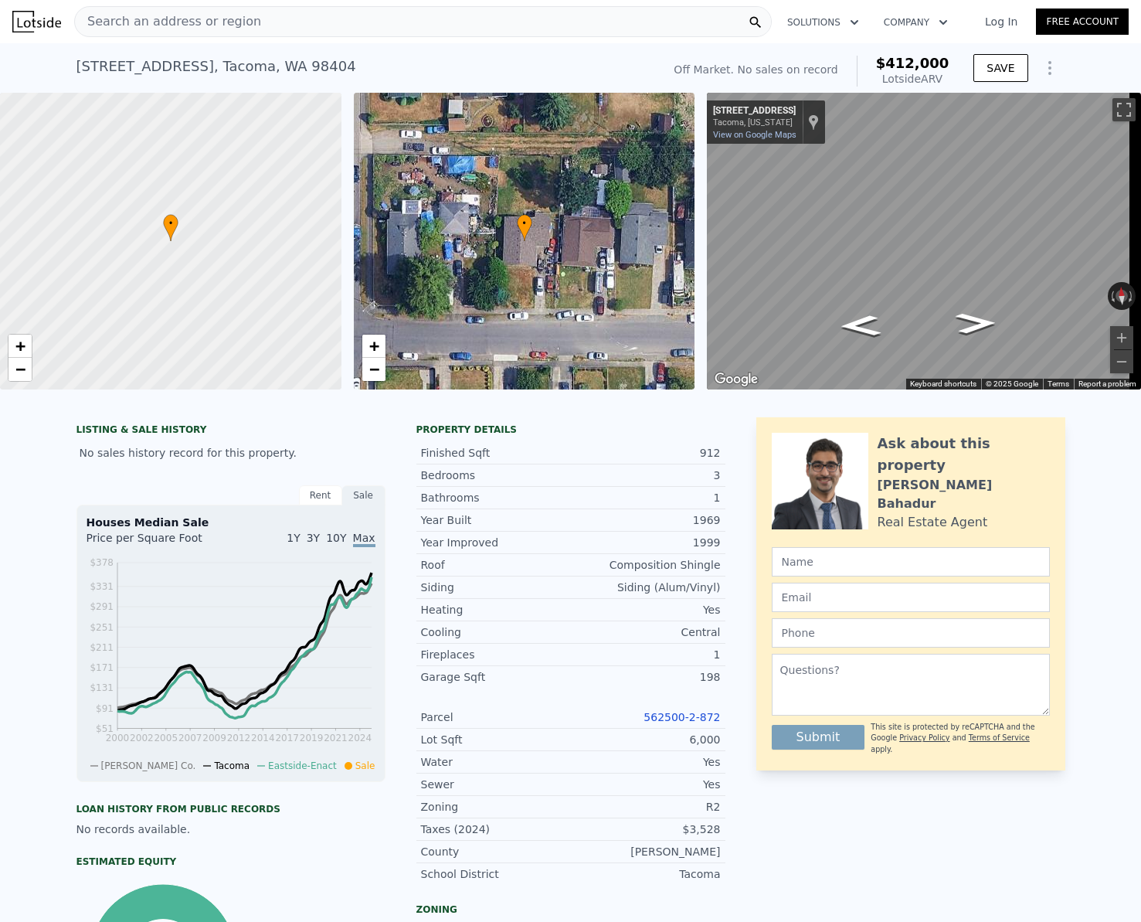
click at [242, 31] on div "Search an address or region" at bounding box center [423, 21] width 698 height 31
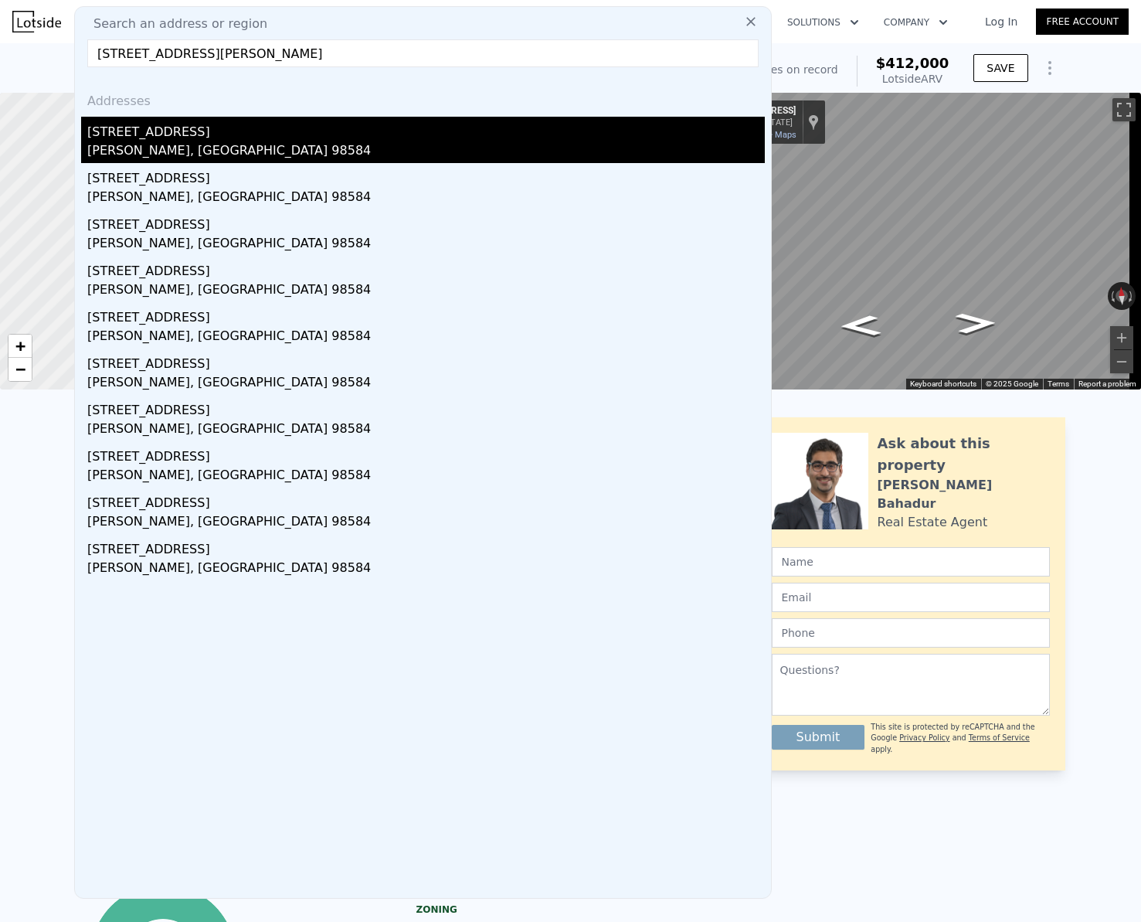
type input "[STREET_ADDRESS][PERSON_NAME]"
click at [175, 144] on div "[PERSON_NAME], [GEOGRAPHIC_DATA] 98584" at bounding box center [425, 152] width 677 height 22
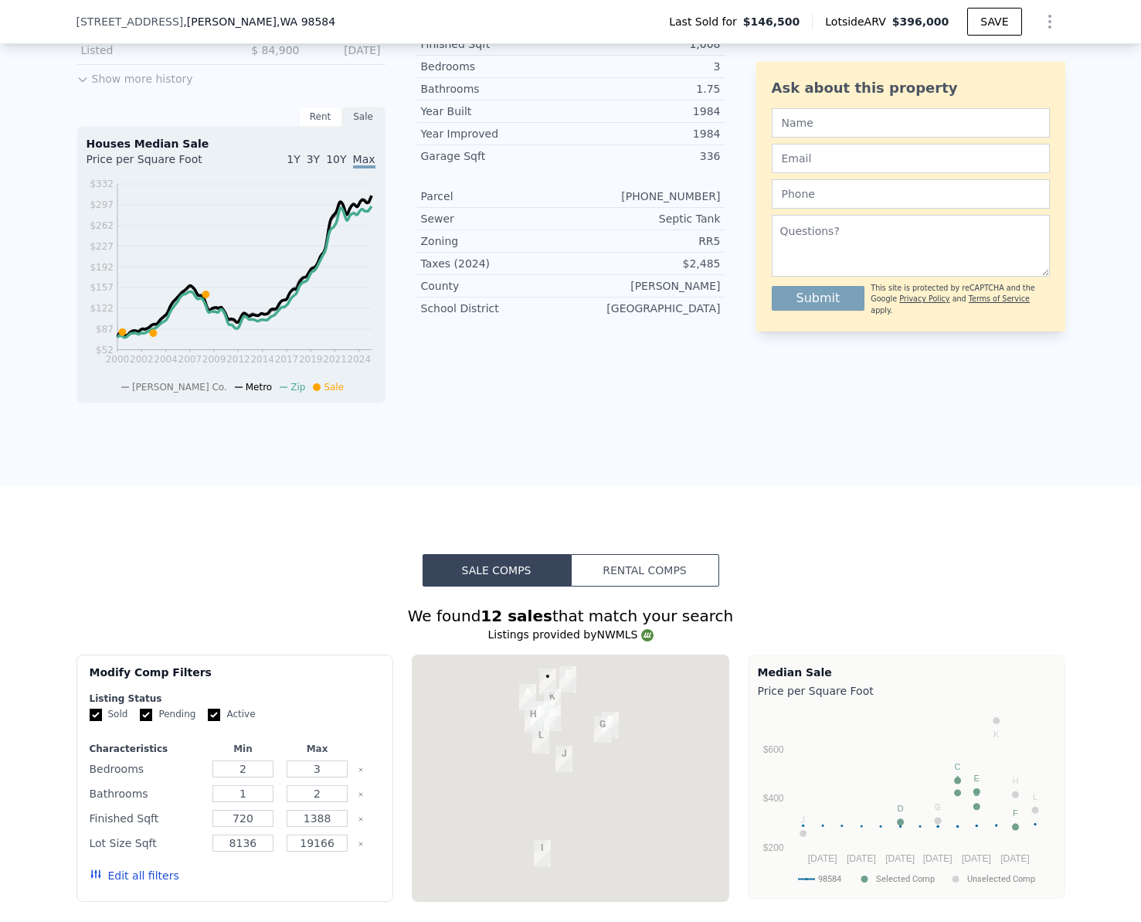
scroll to position [1159, 0]
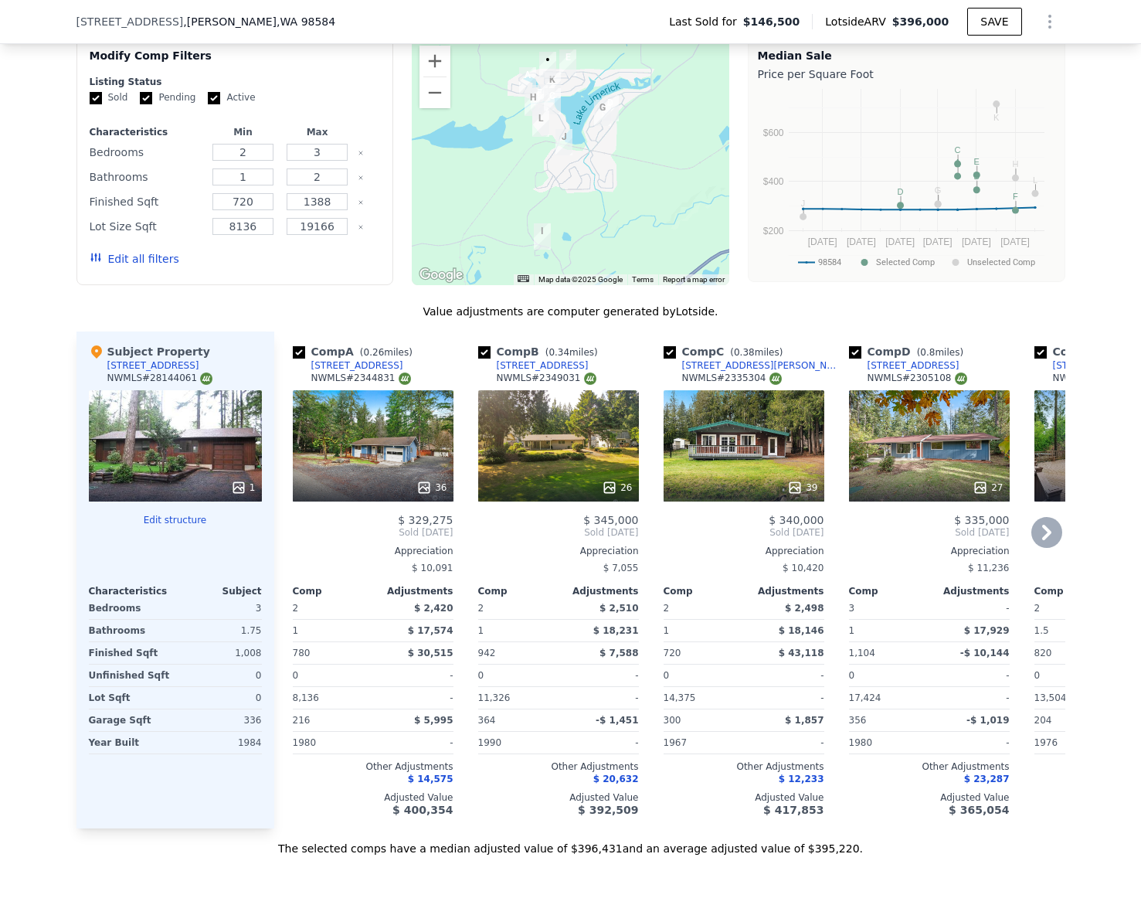
click at [391, 458] on div "36" at bounding box center [373, 445] width 161 height 111
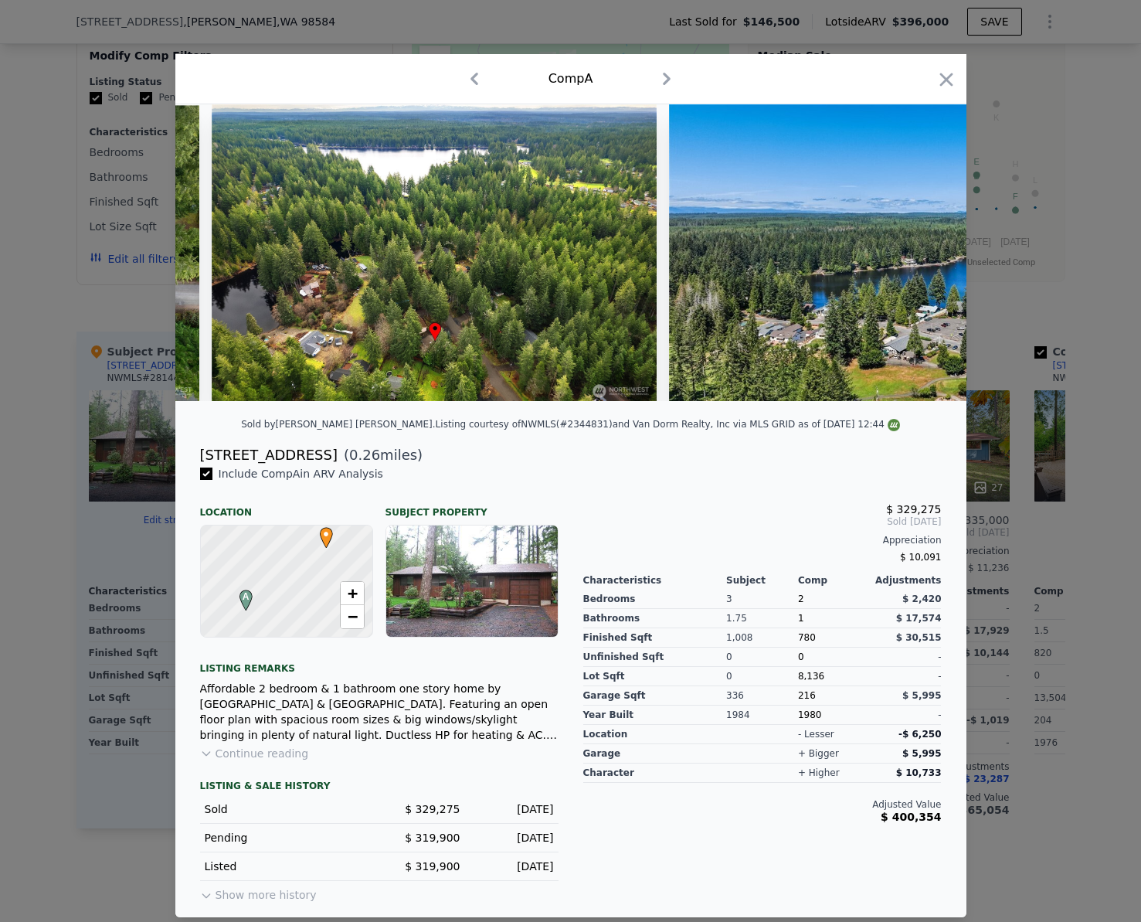
scroll to position [0, 1059]
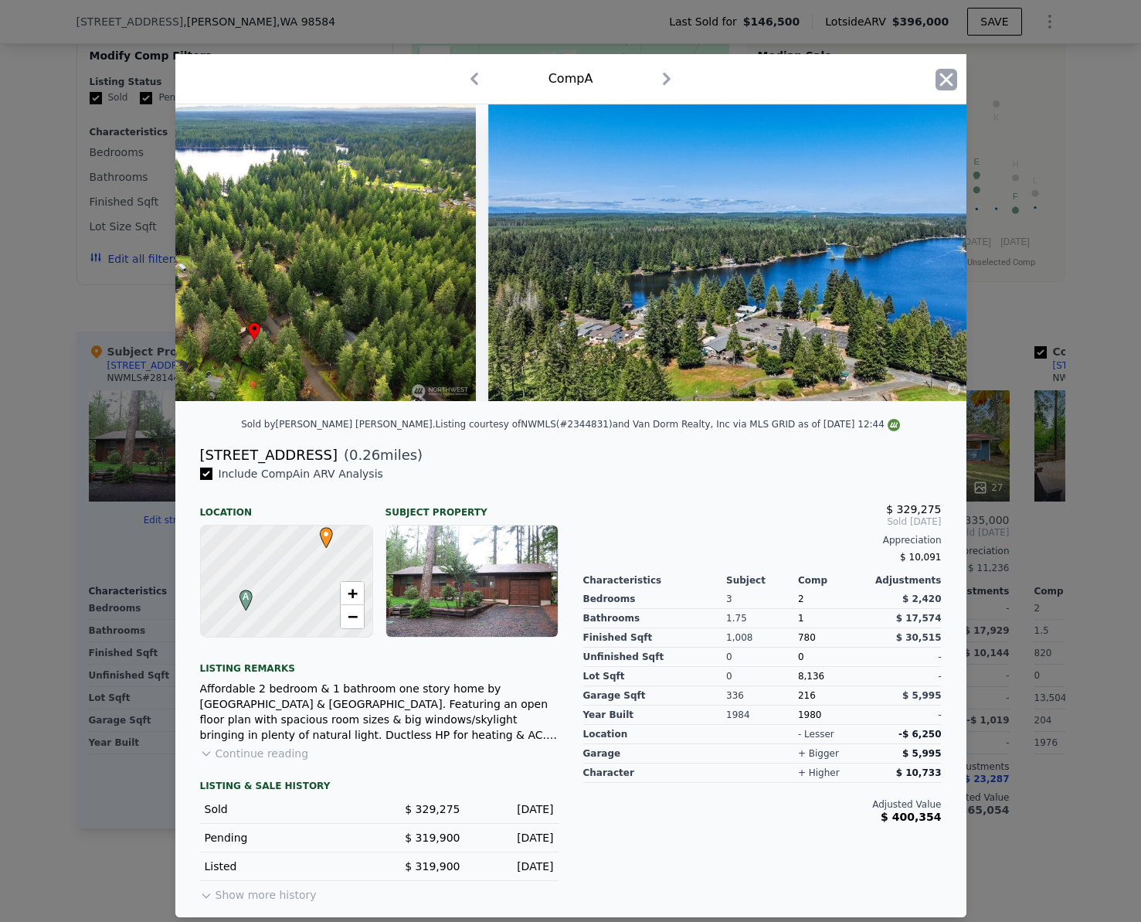
click at [942, 79] on icon "button" at bounding box center [946, 80] width 22 height 22
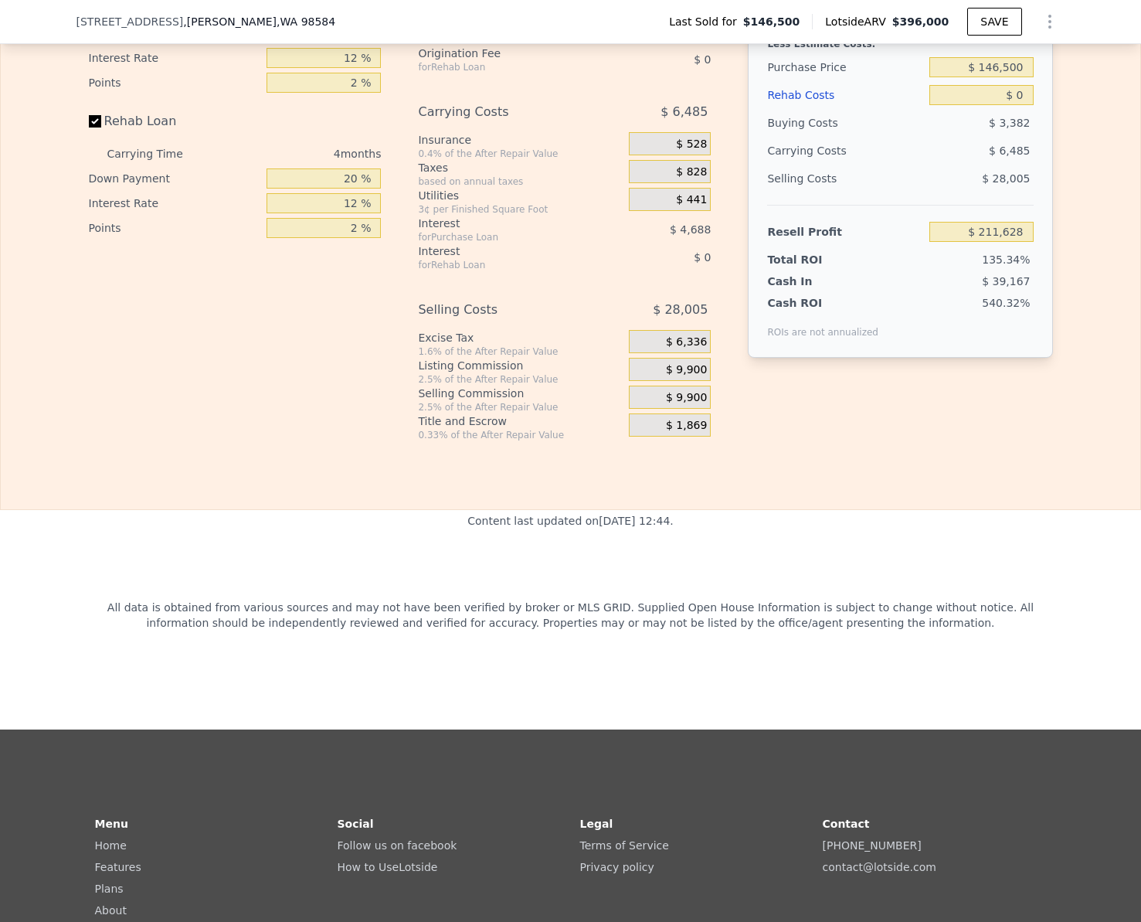
scroll to position [2086, 0]
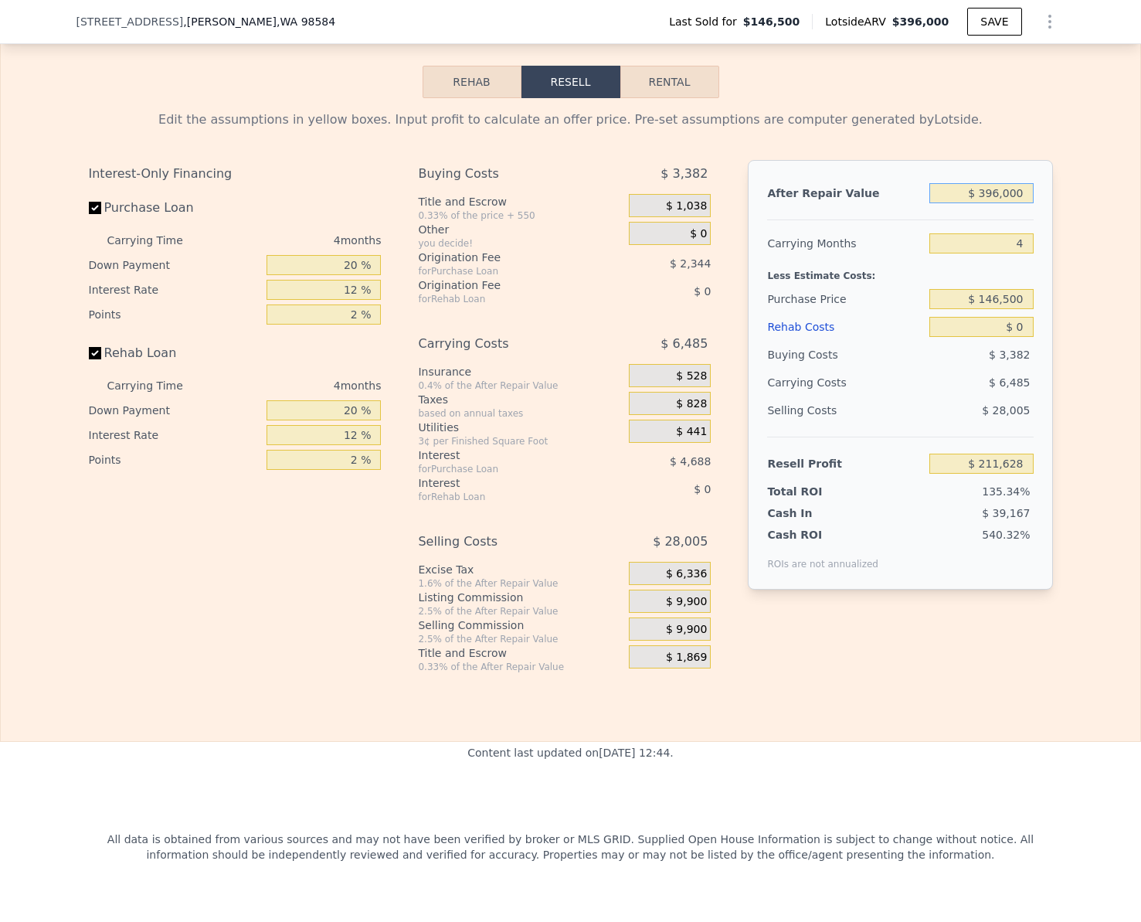
click at [1014, 203] on input "$ 396,000" at bounding box center [981, 193] width 104 height 20
type input "$ 4"
type input "-$ 156,385"
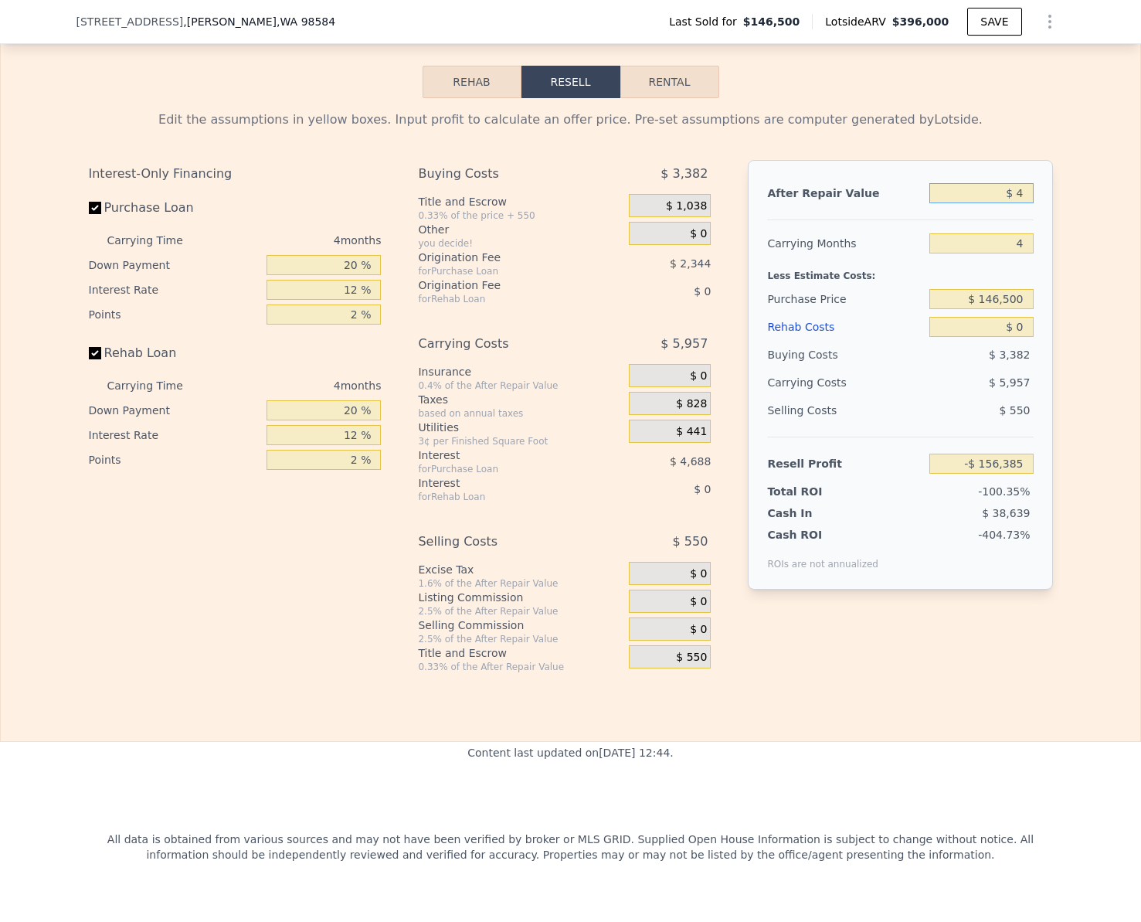
type input "$ 40"
type input "-$ 156,352"
type input "$ 400"
type input "-$ 156,017"
type input "$ 40,000"
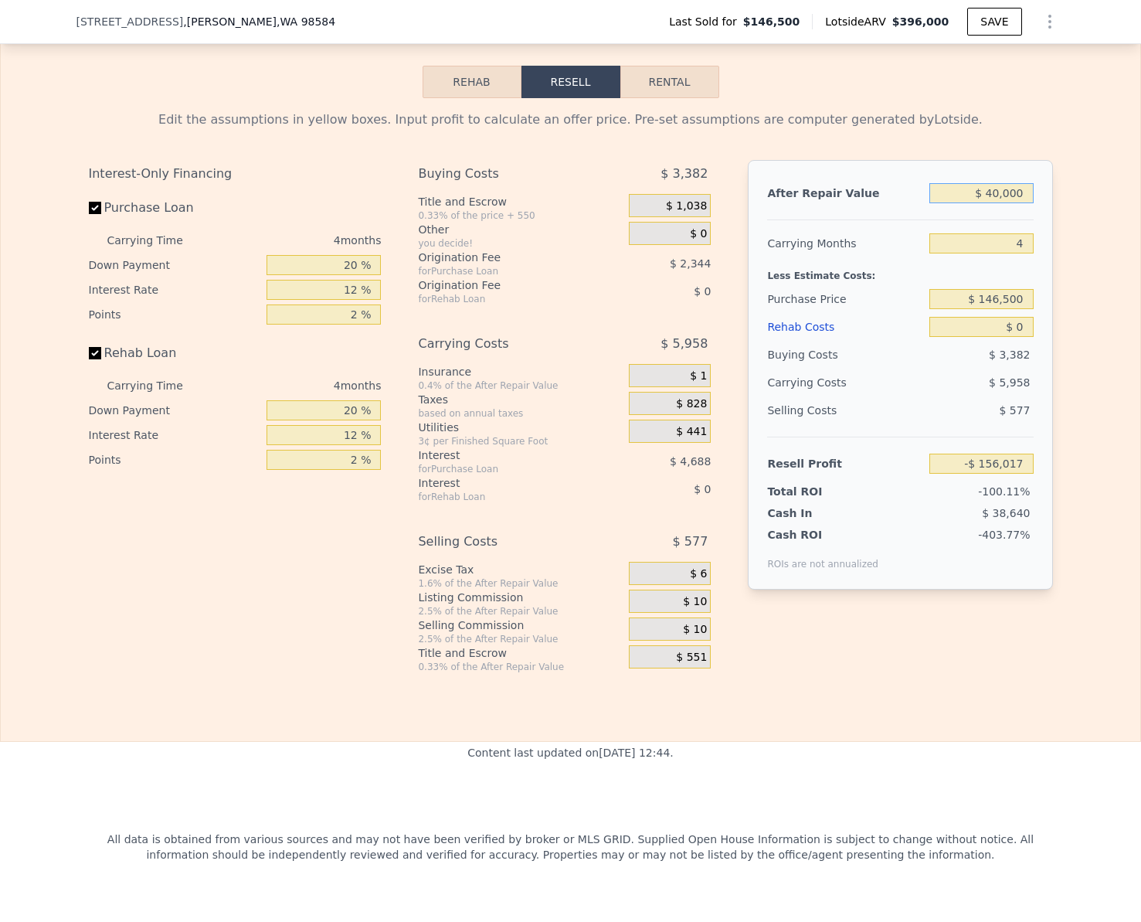
type input "-$ 119,215"
type input "$ 400,000"
type input "$ 215,346"
type input "$ 400,000"
click at [89, 359] on input "Rehab Loan" at bounding box center [95, 353] width 12 height 12
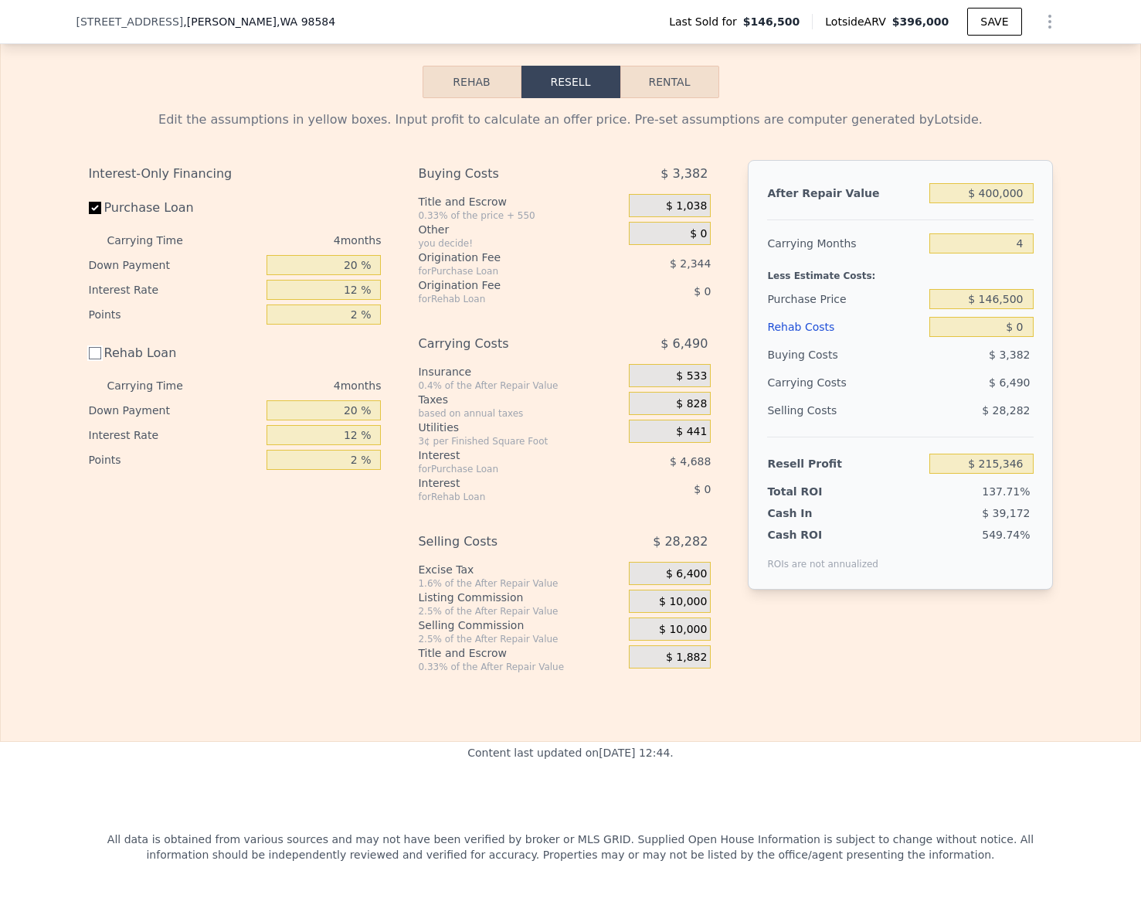
checkbox input "false"
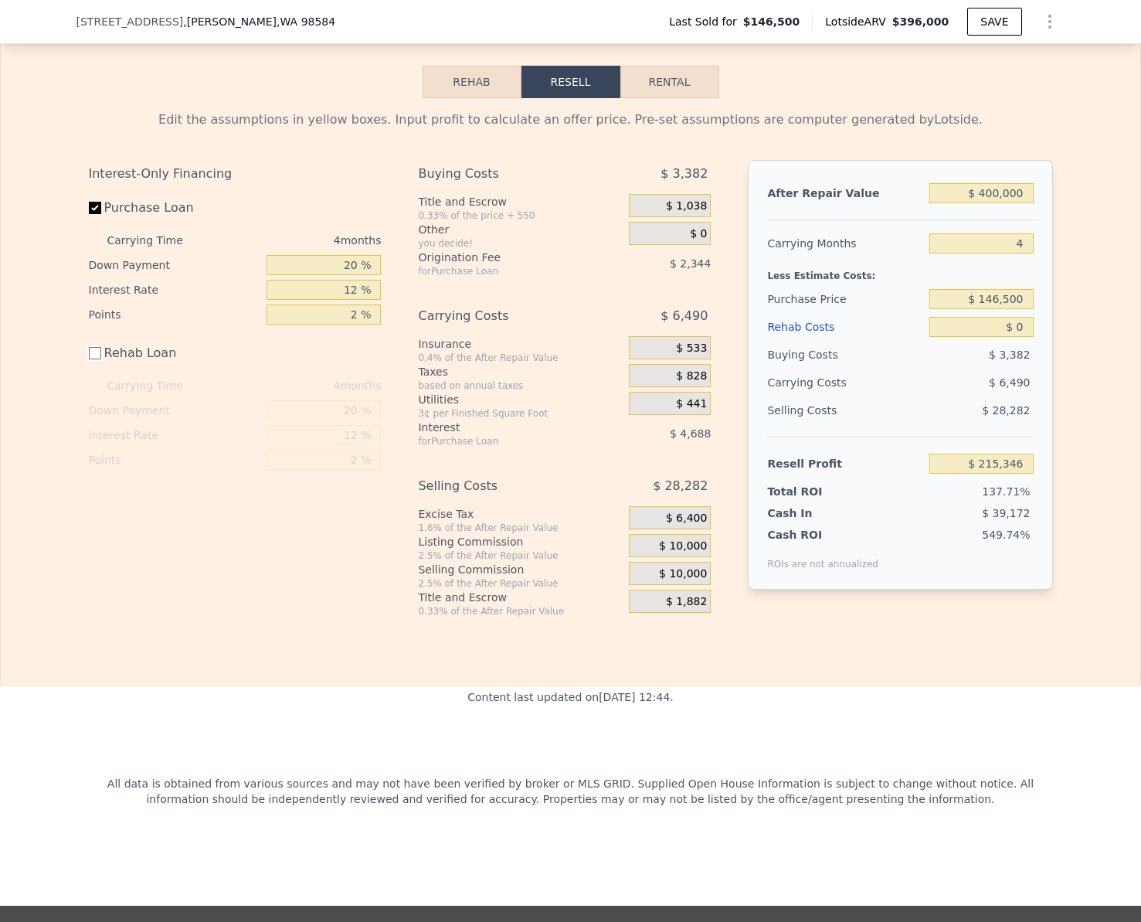
click at [465, 98] on button "Rehab" at bounding box center [472, 82] width 99 height 32
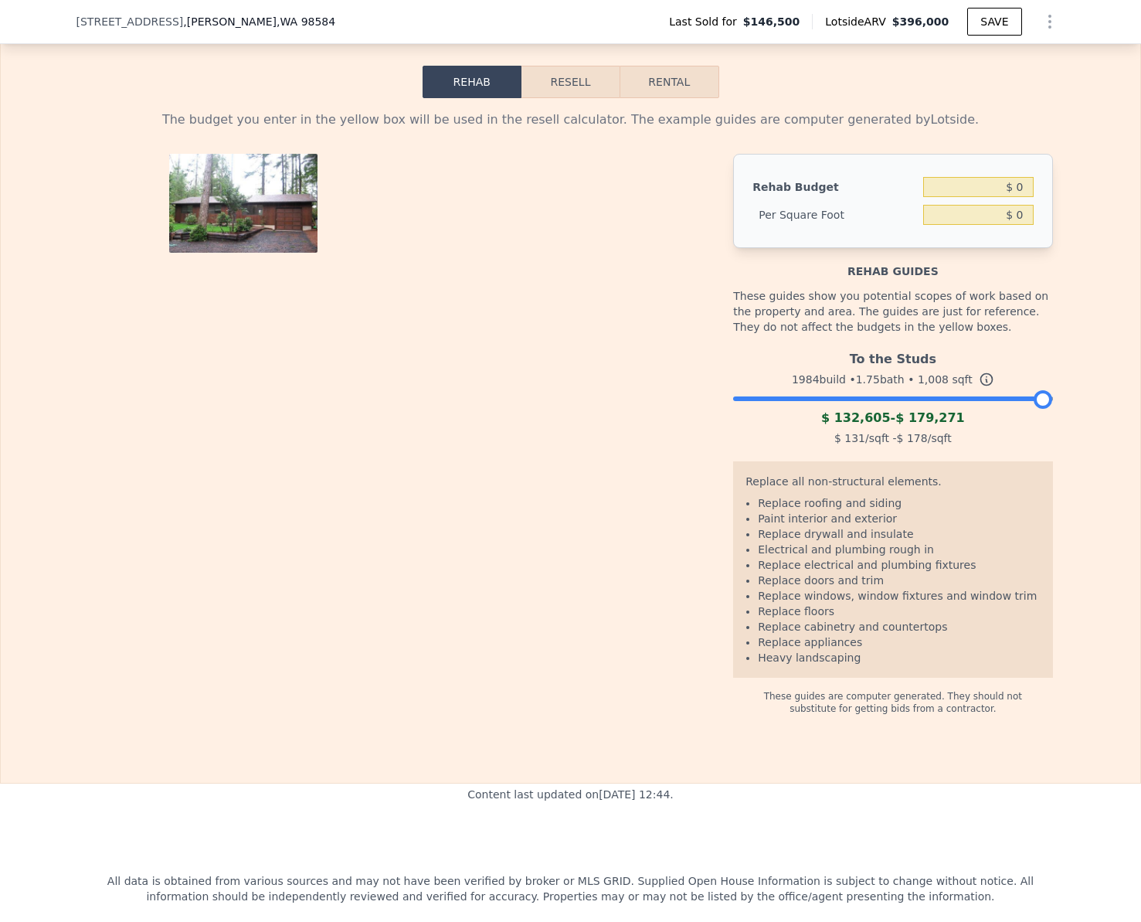
click at [816, 399] on div at bounding box center [892, 394] width 319 height 9
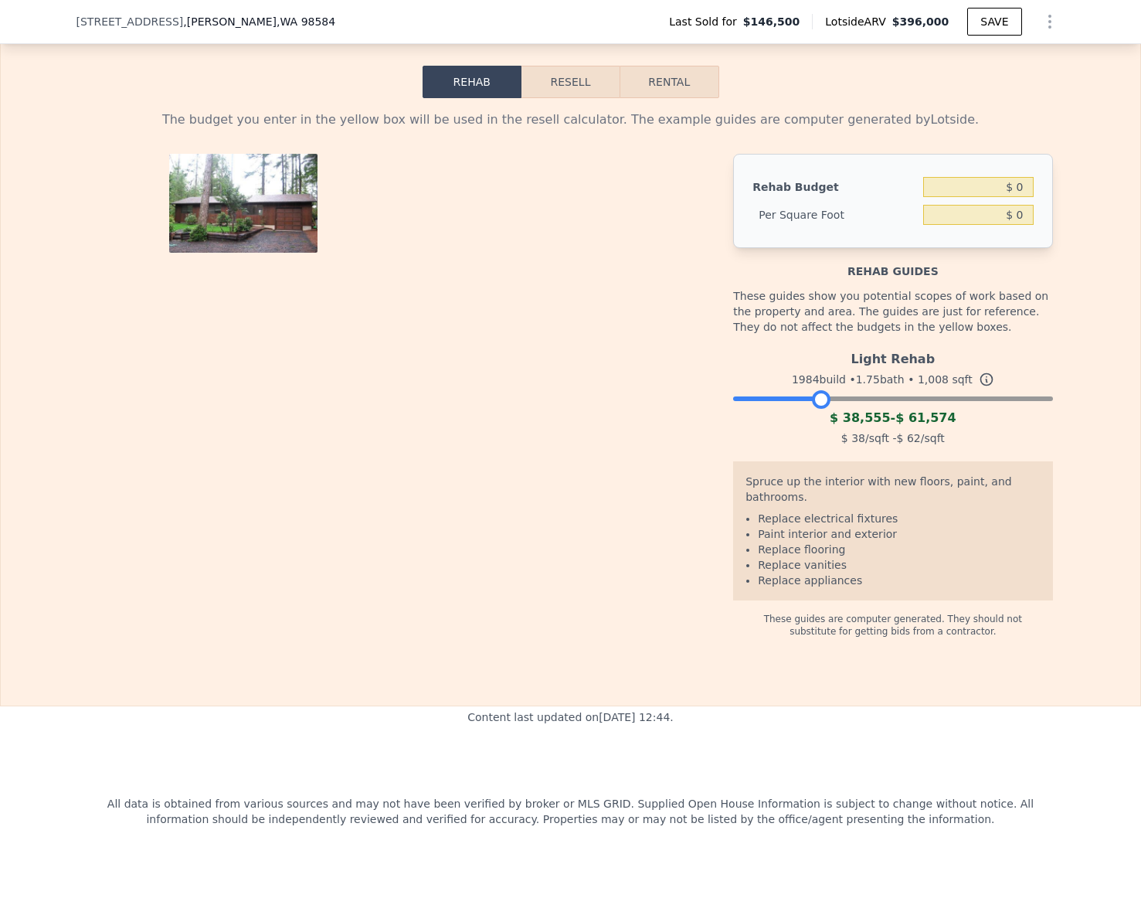
click at [562, 98] on button "Resell" at bounding box center [570, 82] width 98 height 32
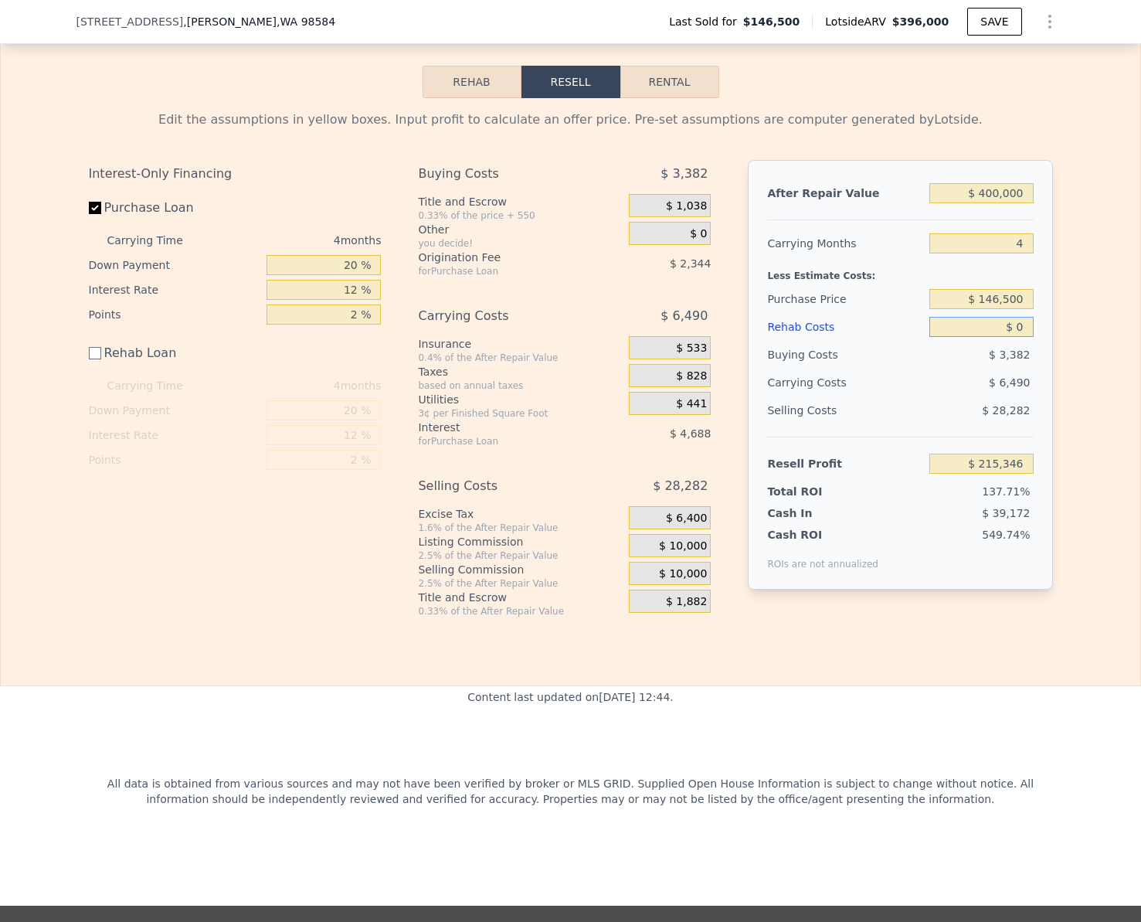
click at [1020, 337] on input "$ 0" at bounding box center [981, 327] width 104 height 20
type input "$ 7"
type input "$ 215,339"
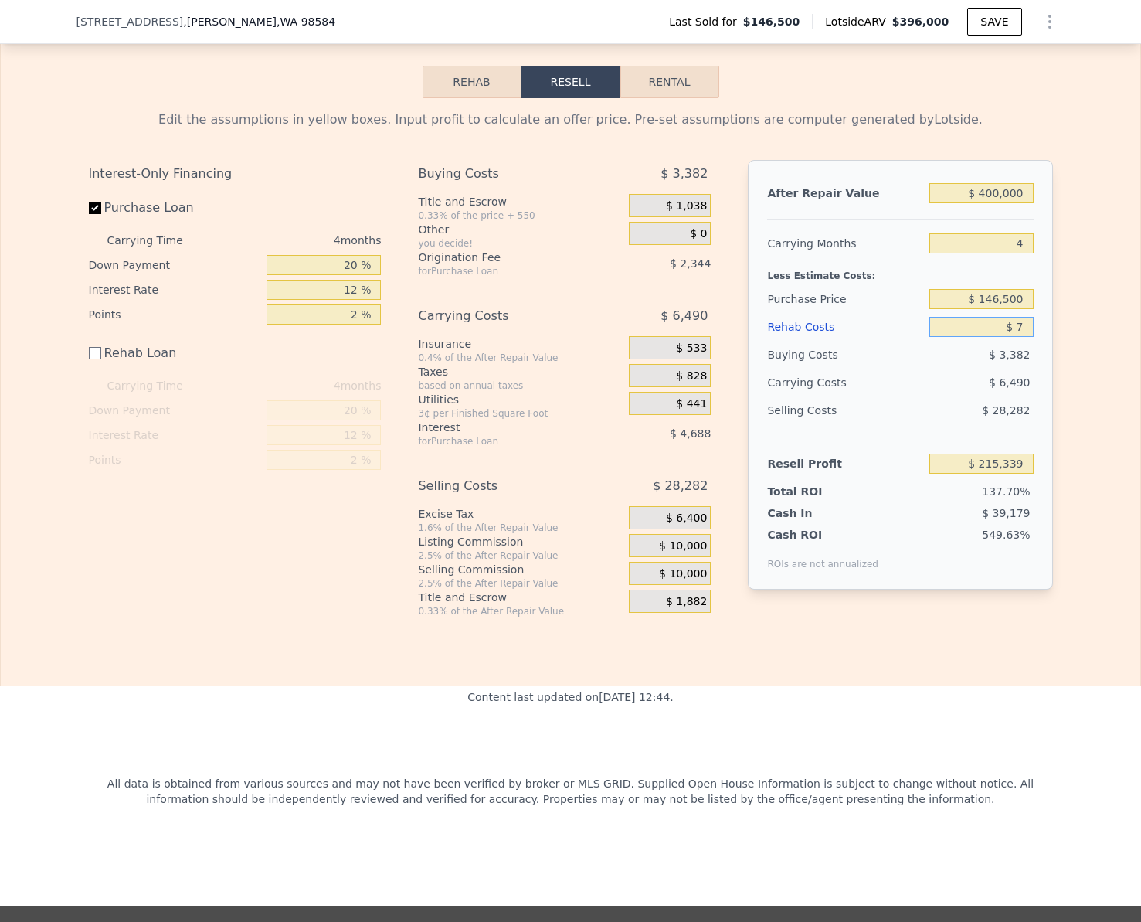
type input "$ 75"
type input "$ 215,271"
type input "$ 750"
type input "$ 214,596"
type input "$ 7,500"
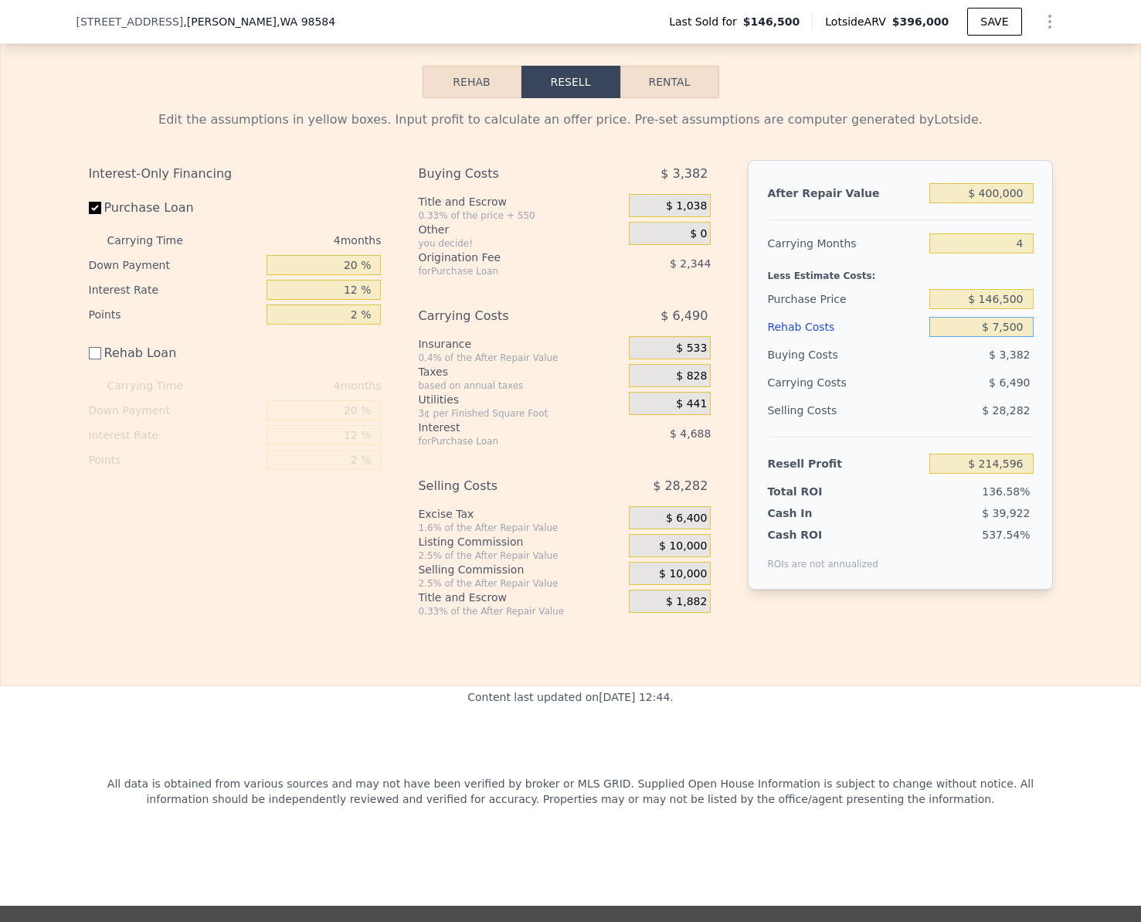
type input "$ 207,846"
type input "$ 75,000"
type input "$ 140,346"
type input "$ 75,000"
click at [1085, 509] on div "Edit the assumptions in yellow boxes. Input profit to calculate an offer price.…" at bounding box center [570, 357] width 1139 height 519
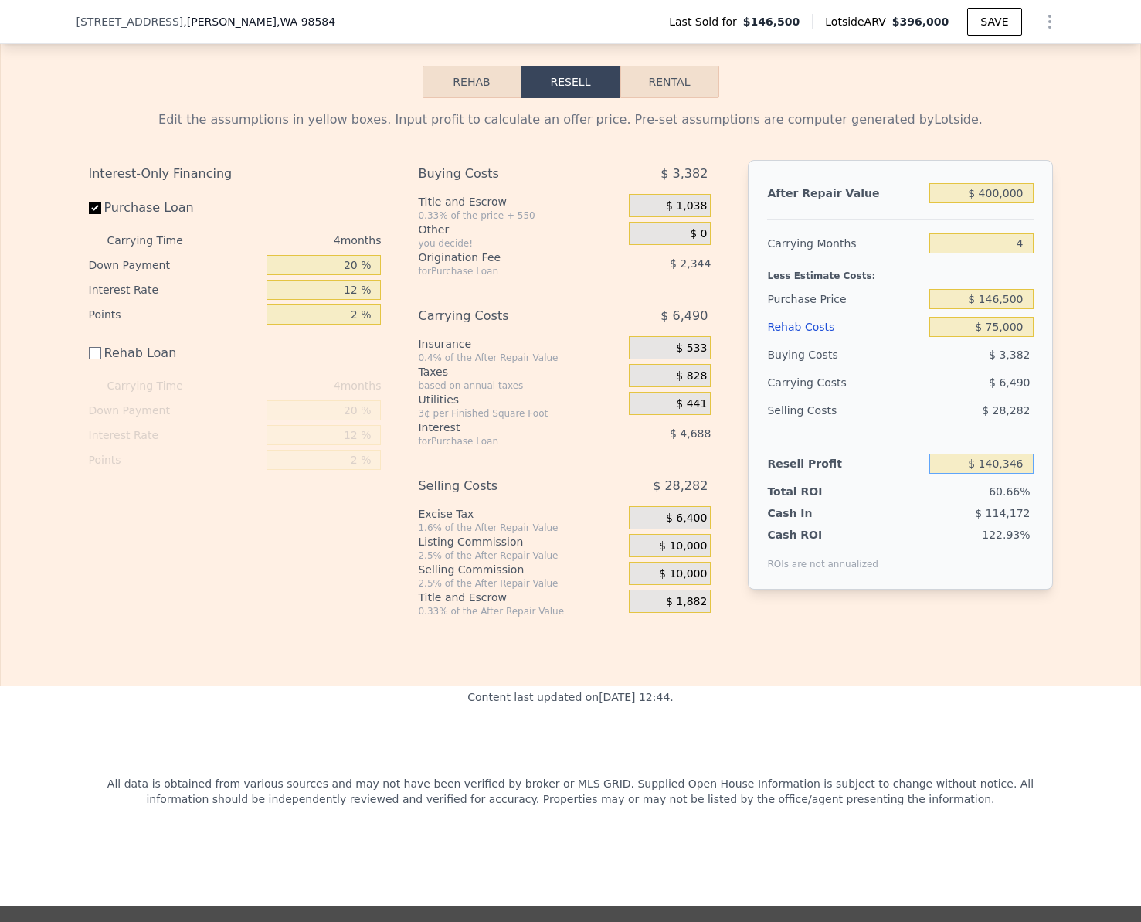
click at [1020, 474] on input "$ 140,346" at bounding box center [981, 463] width 104 height 20
type input "$ 75,000"
click at [1062, 589] on div "Edit the assumptions in yellow boxes. Input profit to calculate an offer price.…" at bounding box center [570, 357] width 1139 height 519
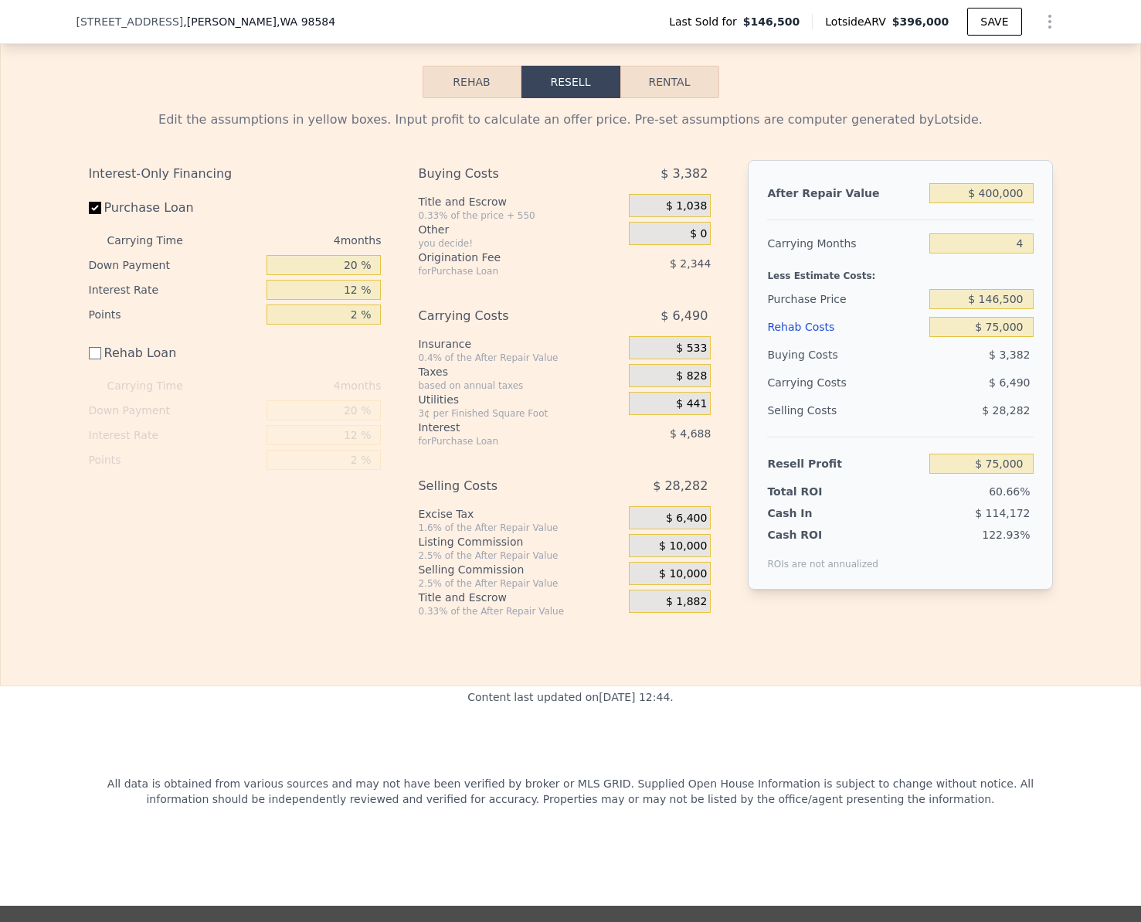
type input "$ 208,657"
click at [1015, 474] on input "$ 74,999" at bounding box center [981, 463] width 104 height 20
type input "$ 50,000"
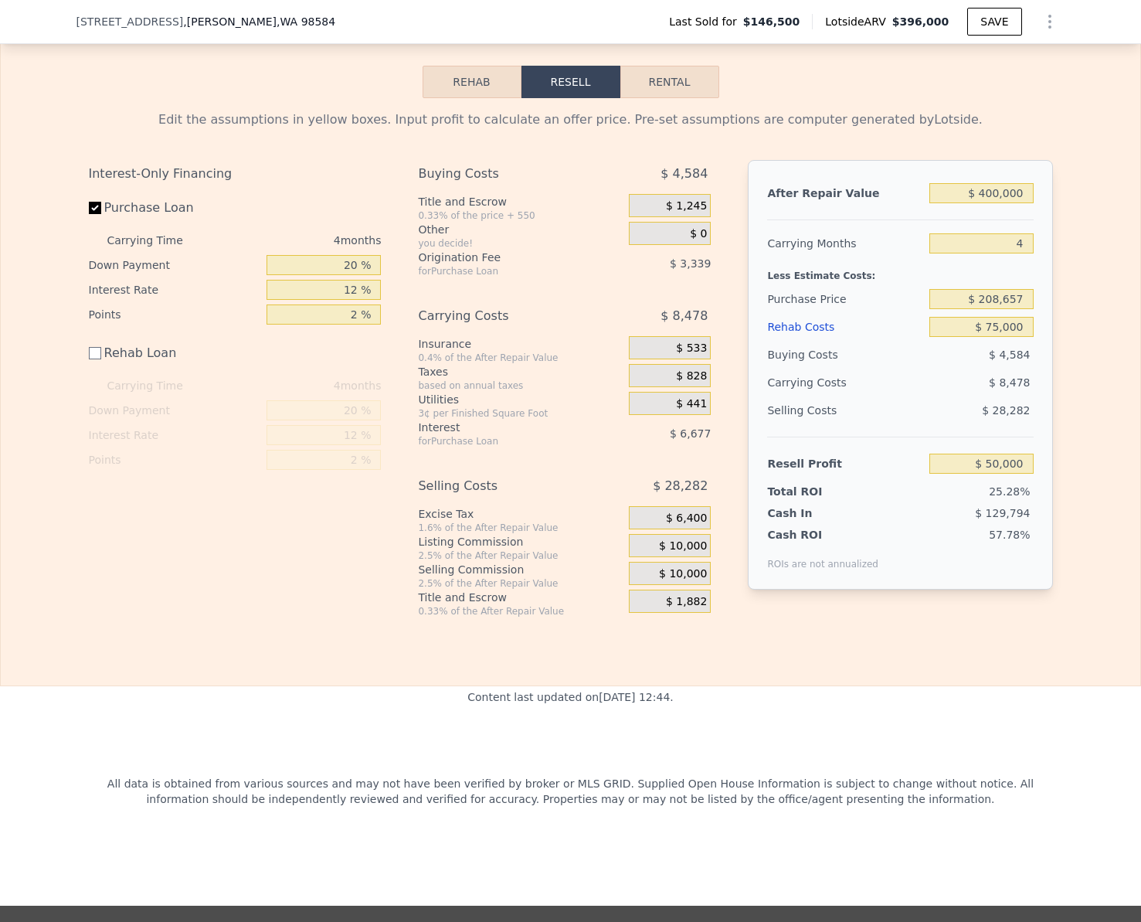
click at [1086, 463] on div "Edit the assumptions in yellow boxes. Input profit to calculate an offer price.…" at bounding box center [570, 357] width 1139 height 519
type input "$ 232,437"
type input "$ 49,996"
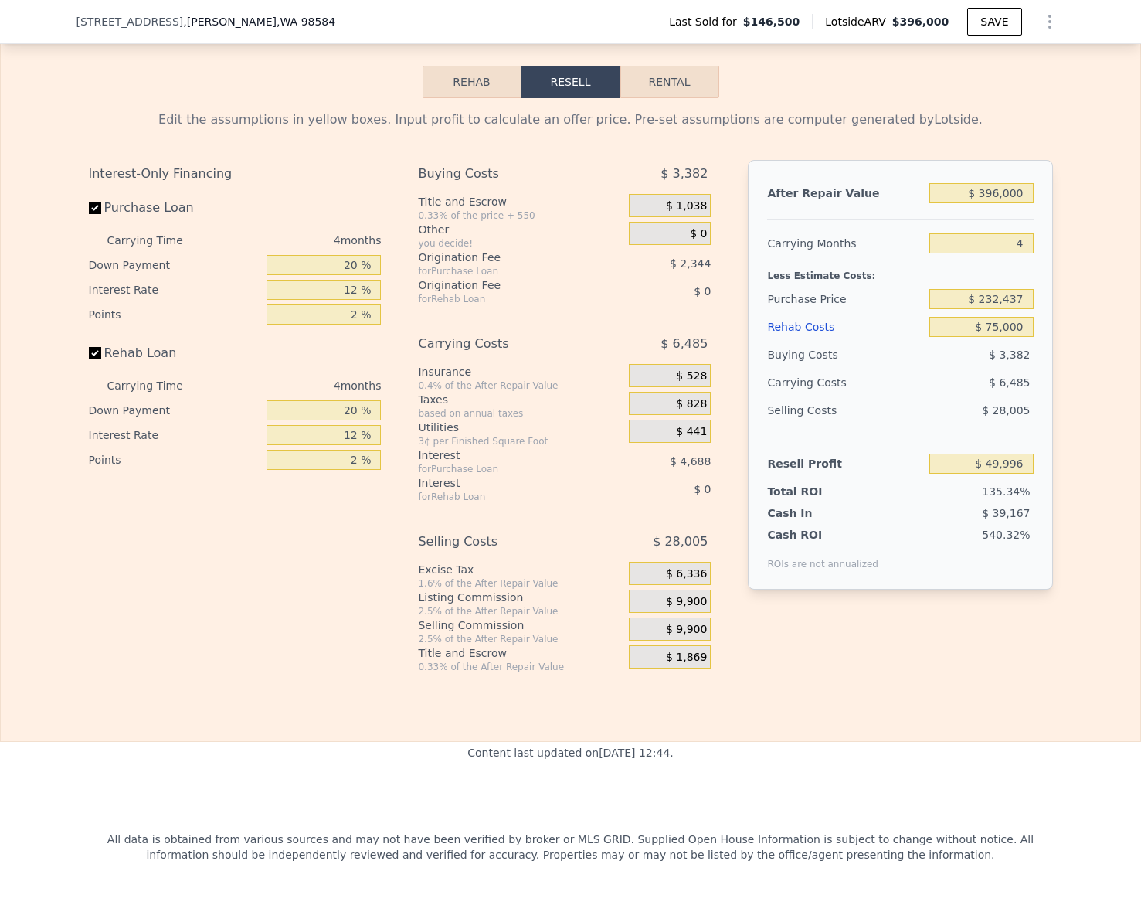
checkbox input "true"
type input "$ 396,000"
type input "$ 0"
type input "$ 211,628"
click at [1017, 203] on input "$ 396,000" at bounding box center [981, 193] width 104 height 20
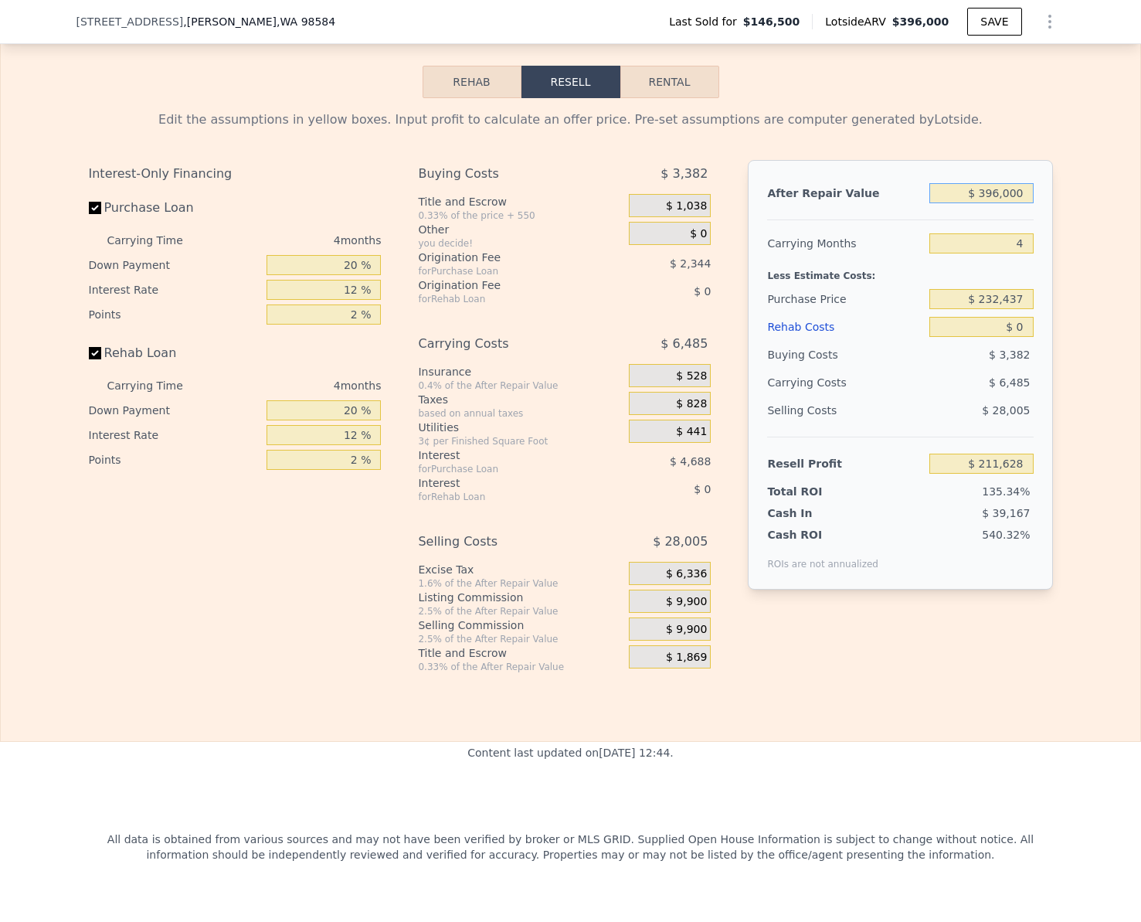
click at [1017, 203] on input "$ 396,000" at bounding box center [981, 193] width 104 height 20
type input "$ 4"
type input "-$ 156,385"
type input "$ 400"
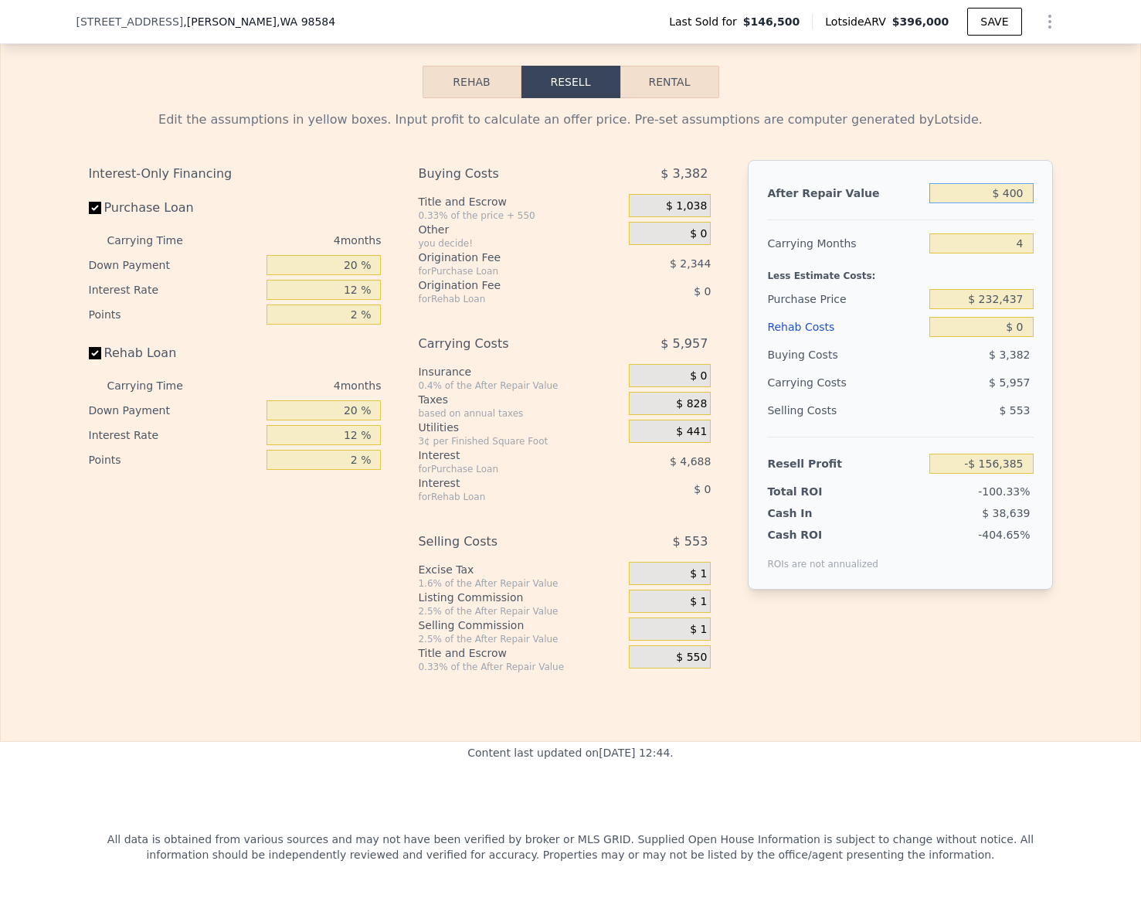
type input "-$ 156,017"
type input "$ 4,000"
type input "-$ 152,671"
type input "$ 40,000"
type input "-$ 119,215"
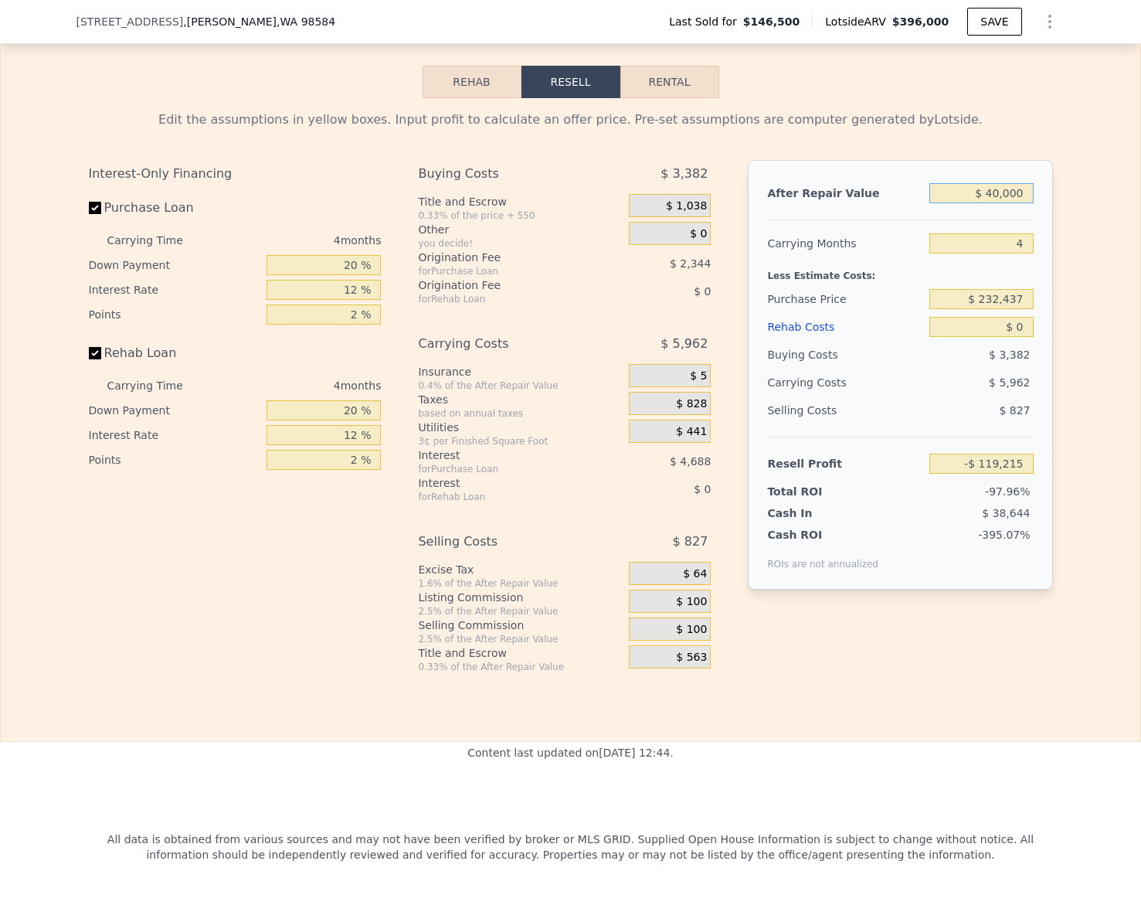
type input "$ 400,000"
type input "$ 215,346"
click at [1020, 203] on input "$ 400,000" at bounding box center [981, 193] width 104 height 20
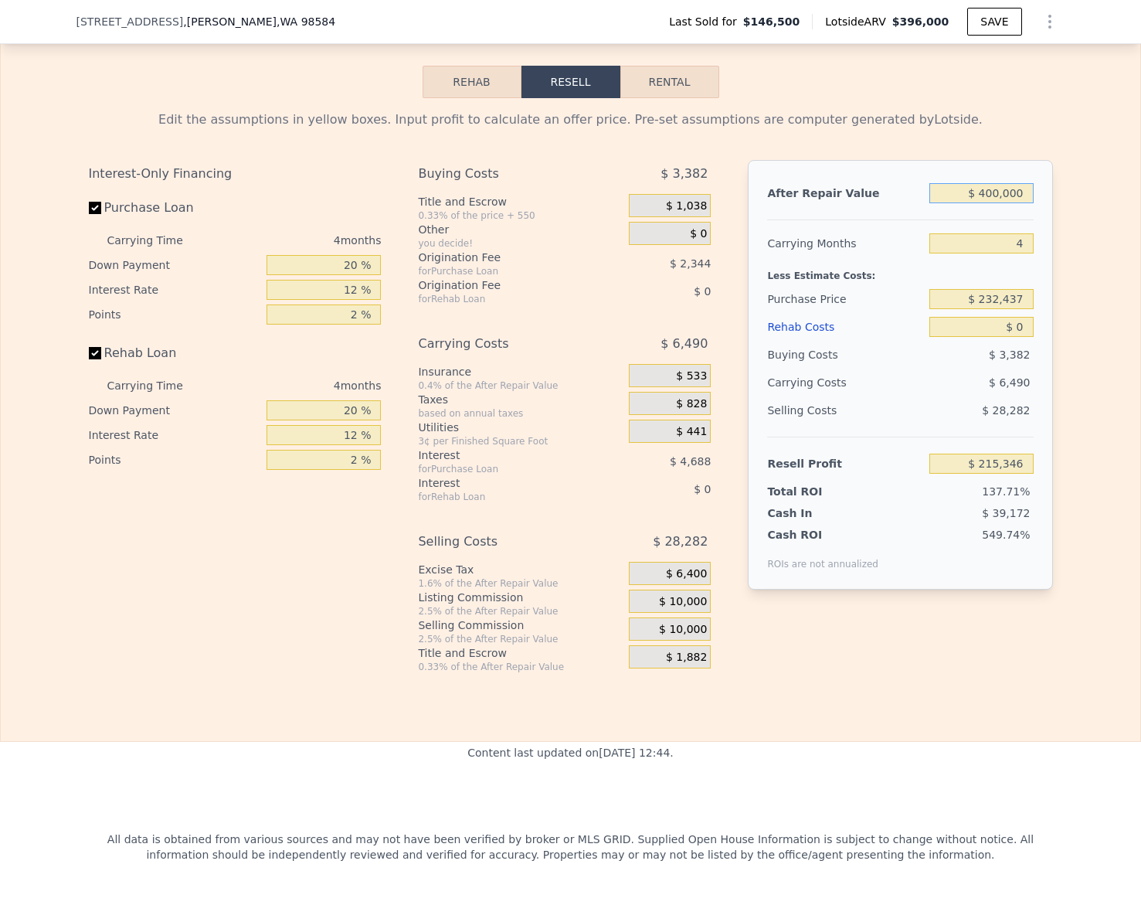
type input "$ 396,000"
type input "$ 211,628"
click at [1001, 203] on input "$ 396,000" at bounding box center [981, 193] width 104 height 20
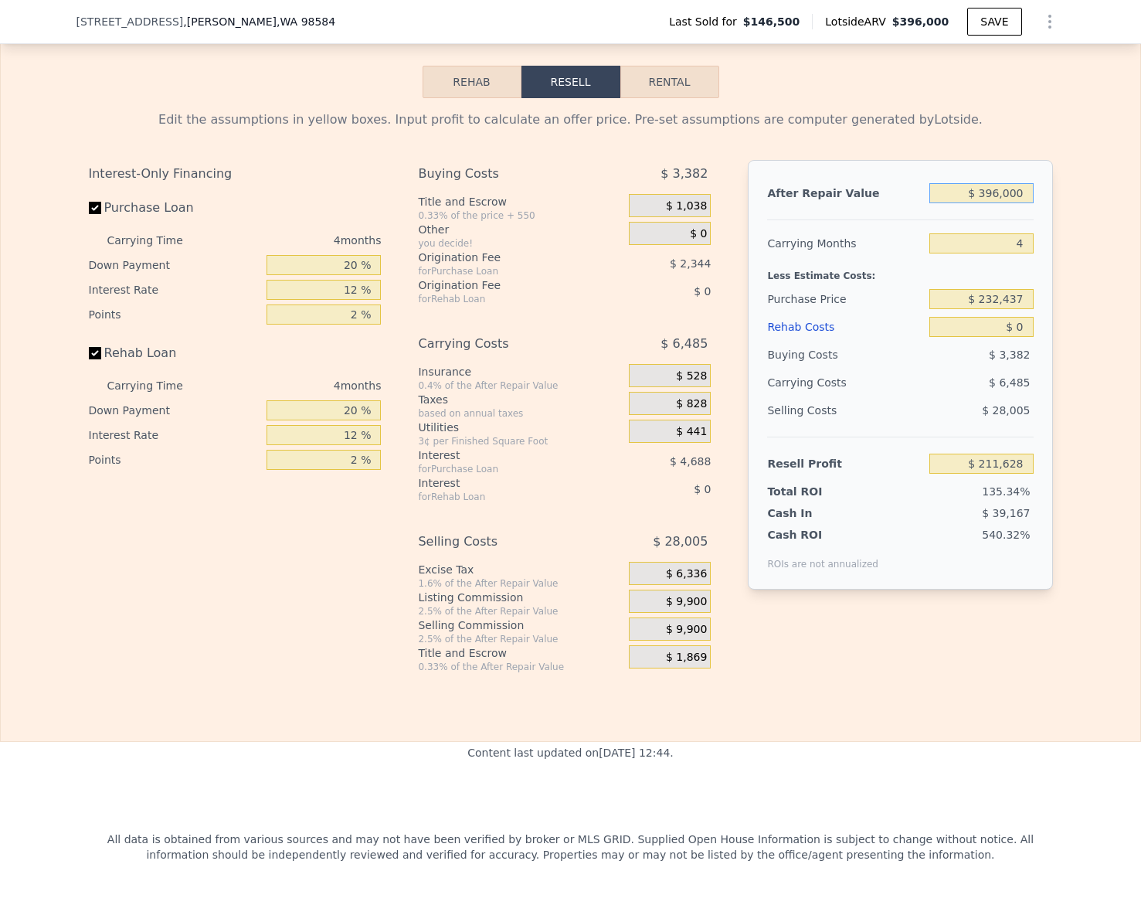
type input "$ 4"
type input "-$ 156,385"
type input "$ 40"
type input "-$ 156,352"
type input "$ 400"
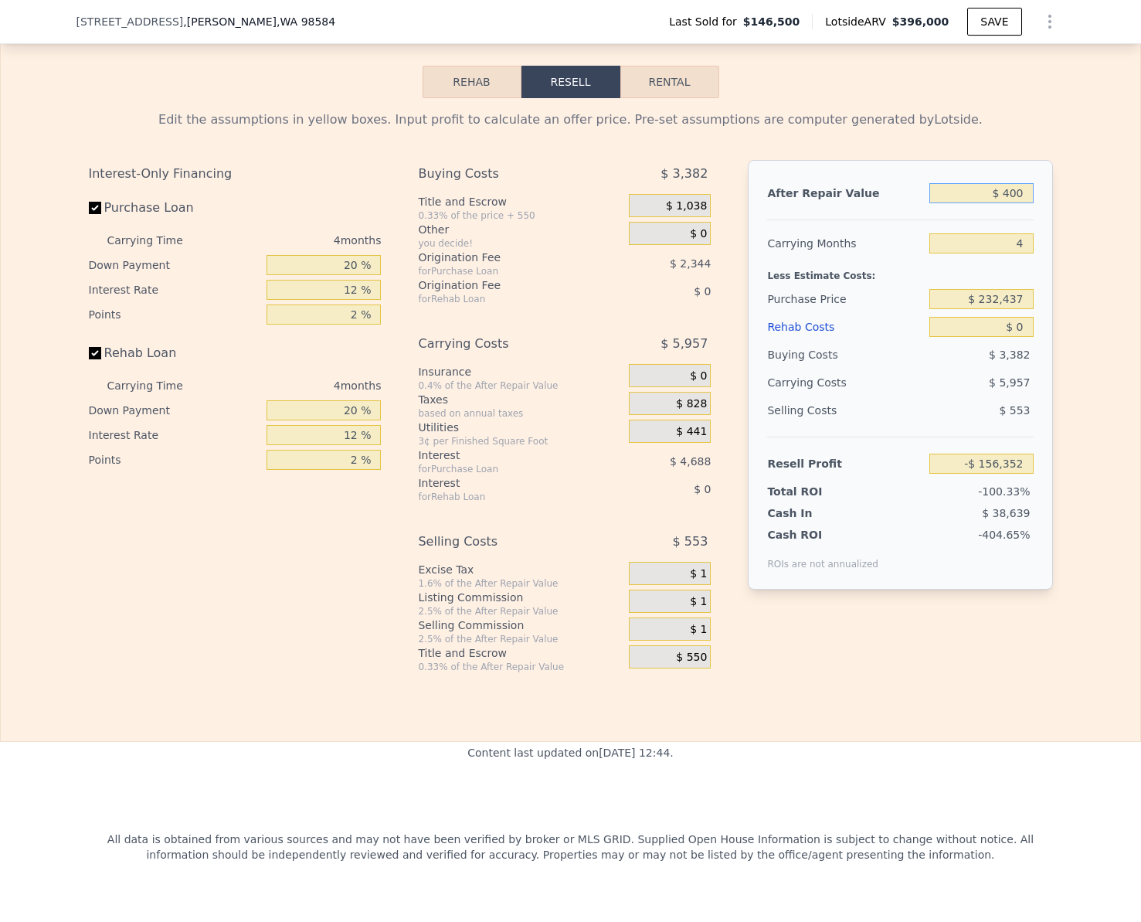
type input "-$ 156,017"
type input "$ 4,000"
type input "-$ 152,671"
type input "$ 40,000"
type input "-$ 119,215"
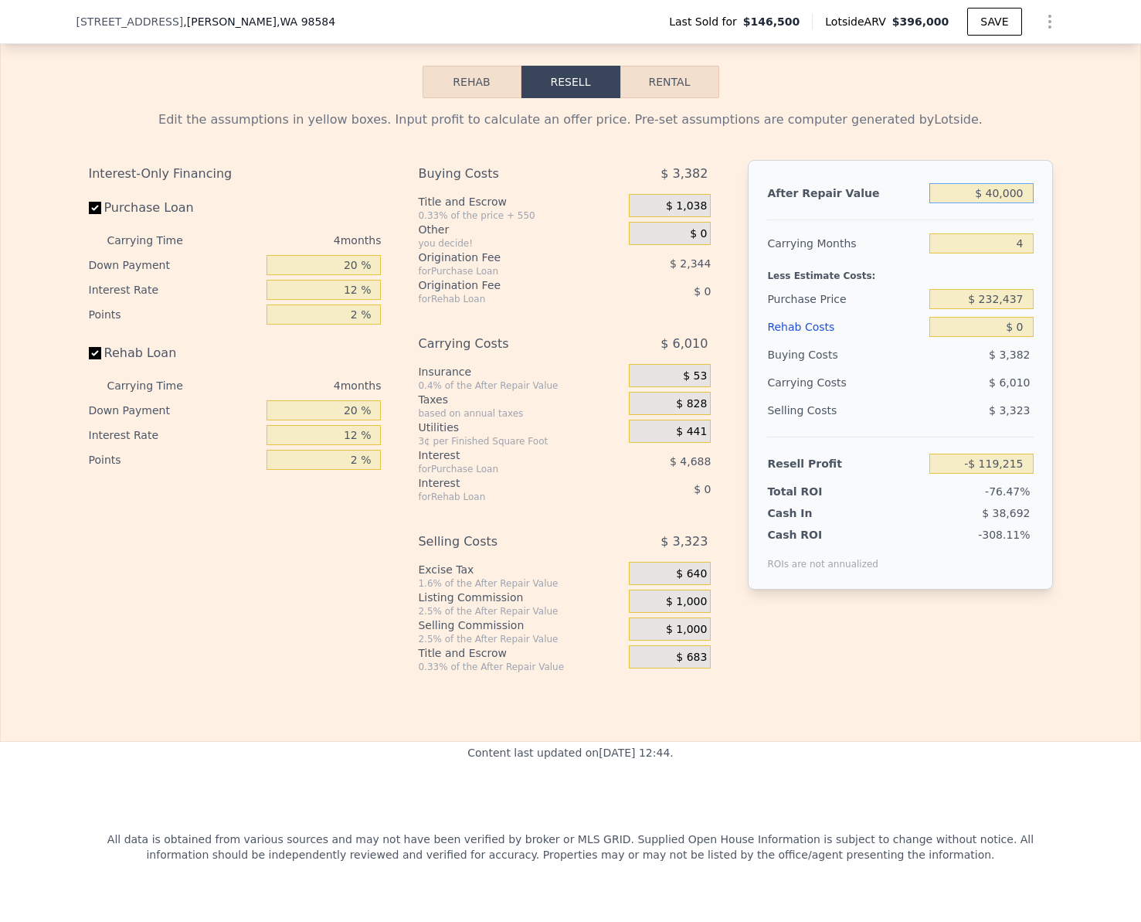
type input "$ 400,000"
type input "$ 215,346"
type input "$ 400,000"
click at [1115, 317] on div "Edit the assumptions in yellow boxes. Input profit to calculate an offer price.…" at bounding box center [570, 385] width 1139 height 575
click at [1024, 337] on input "$ 0" at bounding box center [981, 327] width 104 height 20
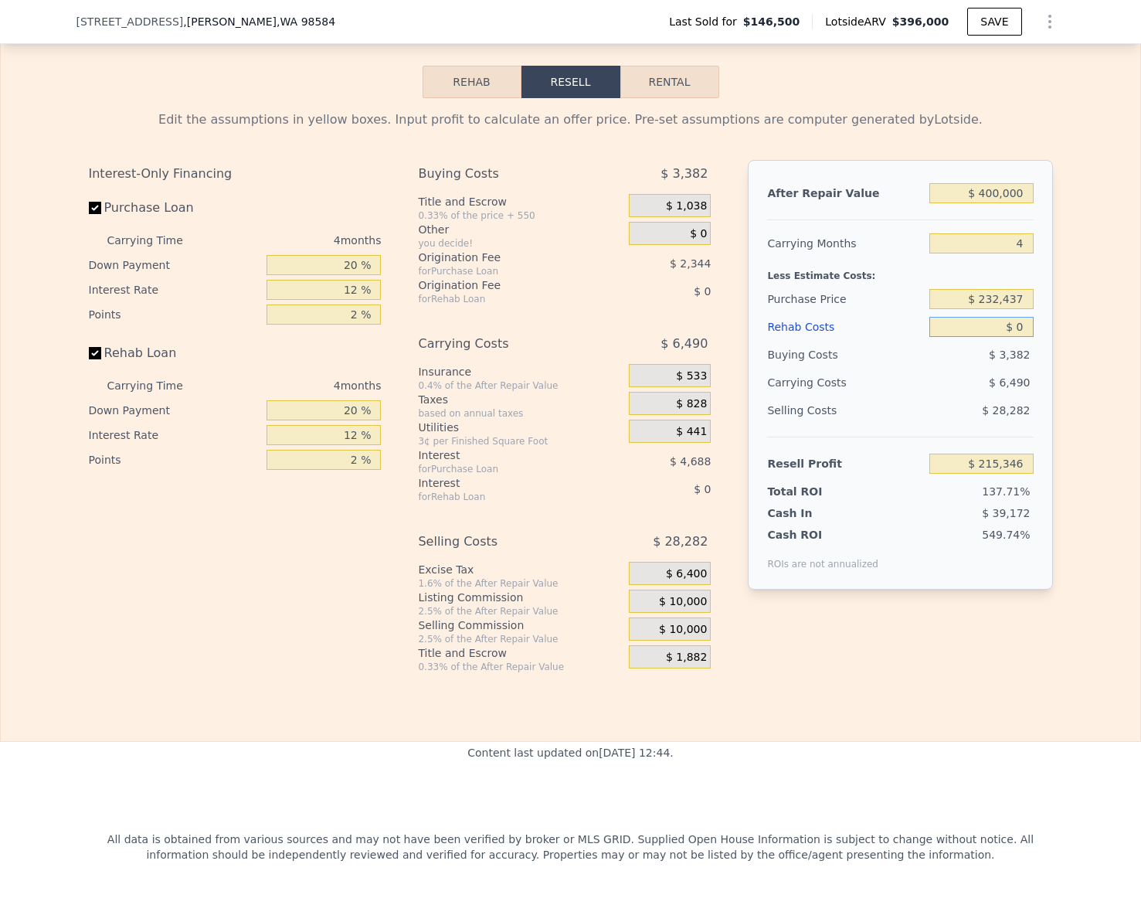
click at [1024, 337] on input "$ 0" at bounding box center [981, 327] width 104 height 20
type input "$ 7"
type input "$ 215,339"
type input "$ 75"
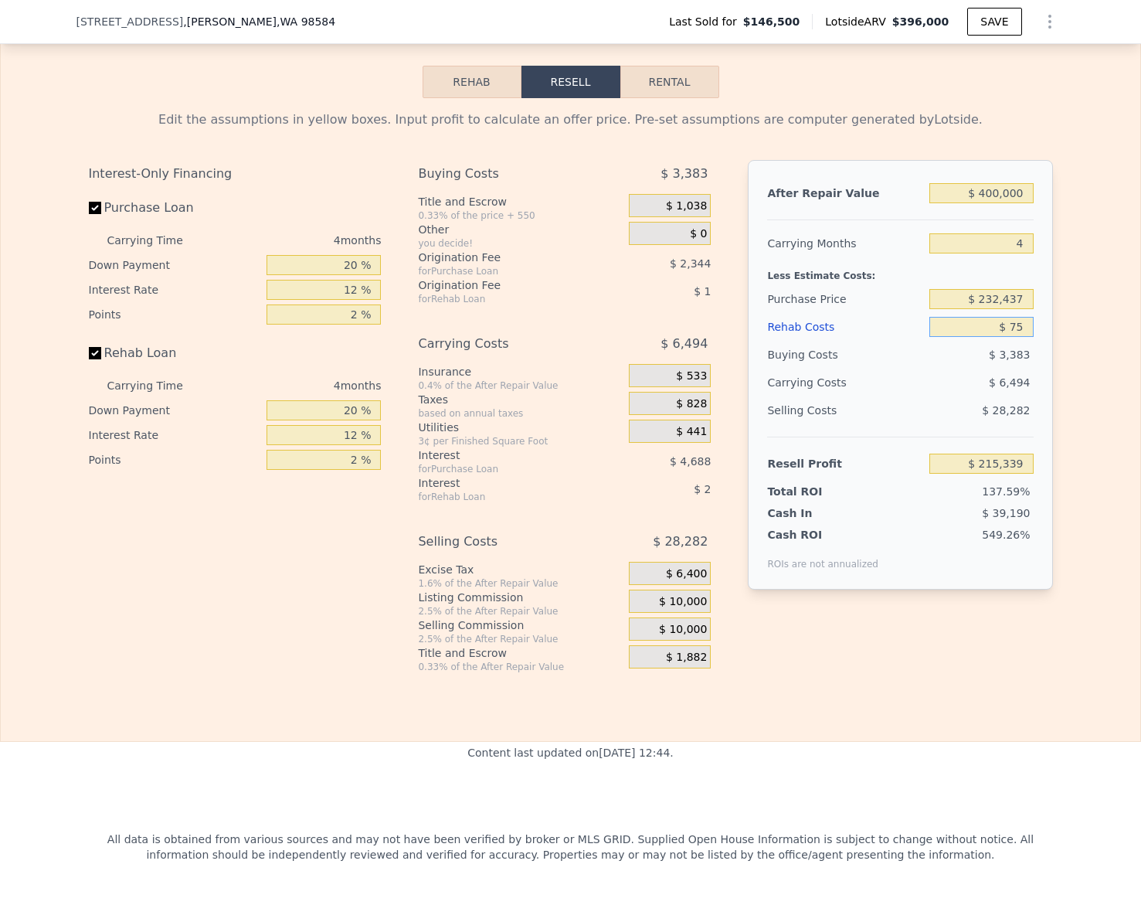
type input "$ 215,266"
type input "$ 750"
type input "$ 214,560"
type input "$ 7,500"
type input "$ 207,486"
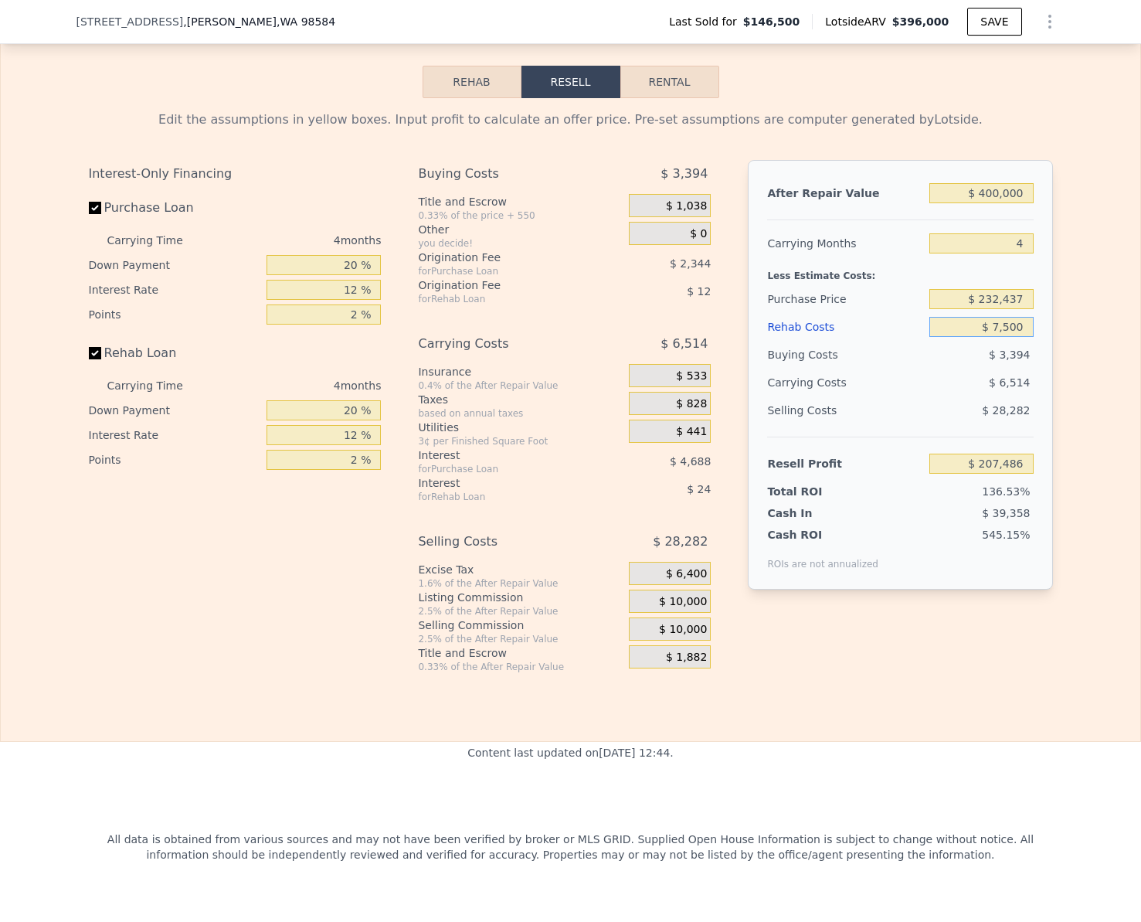
type input "$ 75,000"
type input "$ 136,746"
type input "$ 75,000"
click at [89, 359] on input "Rehab Loan" at bounding box center [95, 353] width 12 height 12
checkbox input "false"
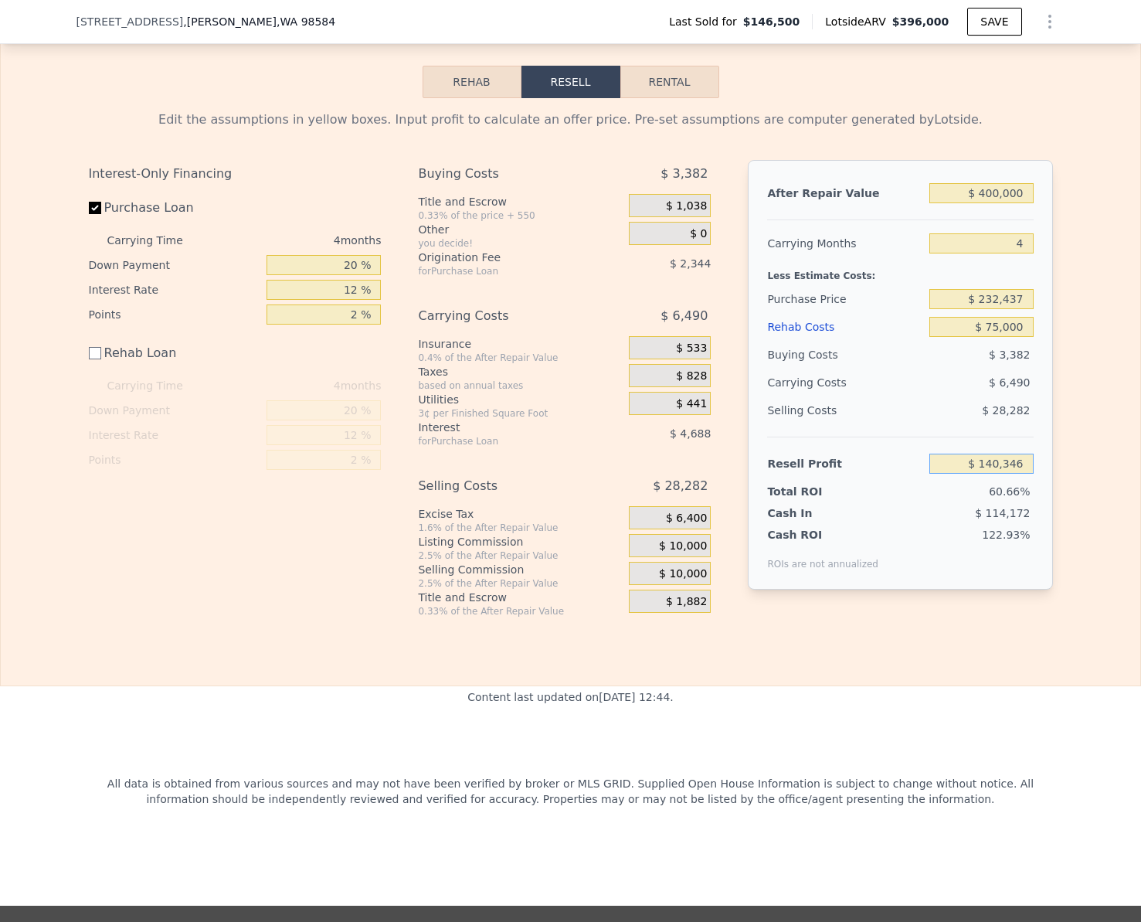
click at [1005, 474] on input "$ 140,346" at bounding box center [981, 463] width 104 height 20
type input "$ 75,000"
click at [1029, 617] on div "Interest-Only Financing Purchase Loan Carrying Time 4 months Down Payment 20 % …" at bounding box center [571, 388] width 964 height 457
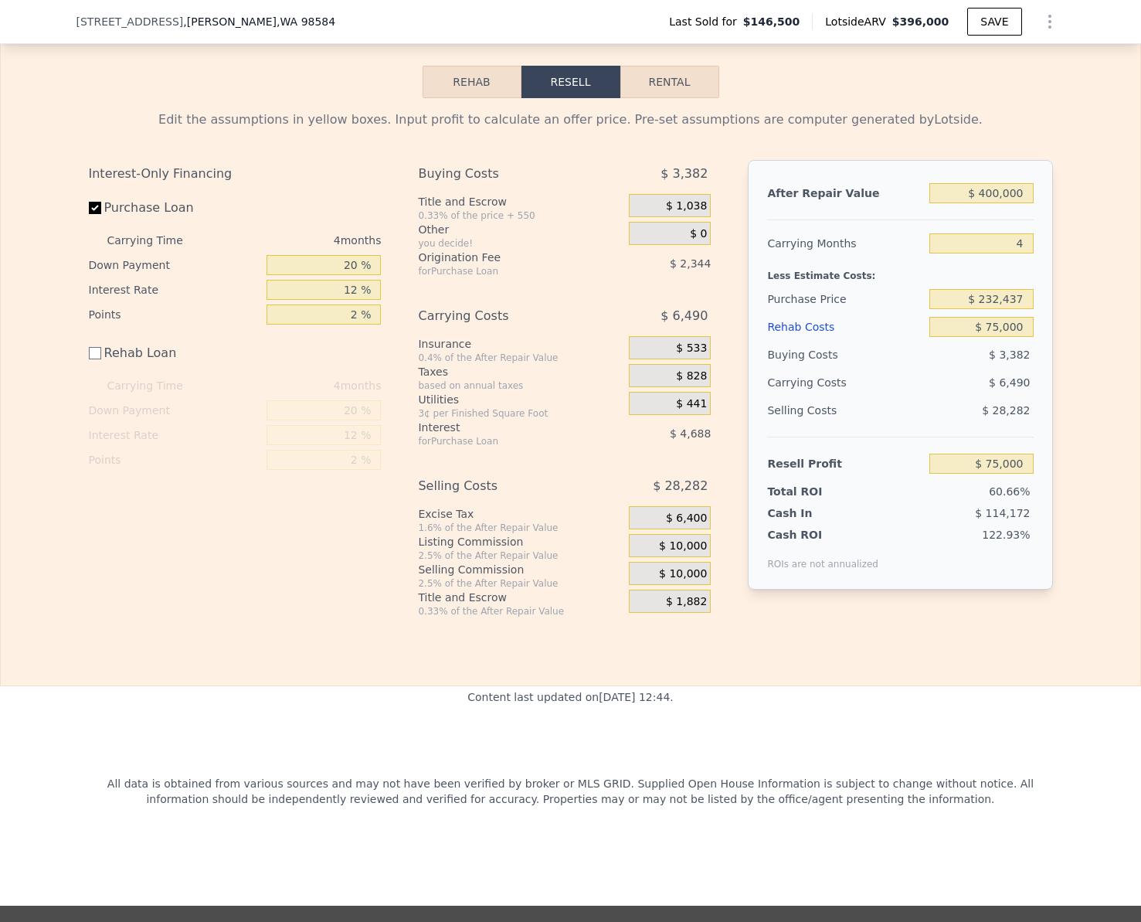
type input "$ 208,657"
click at [1015, 474] on input "$ 74,999" at bounding box center [981, 463] width 104 height 20
type input "$ 60,000"
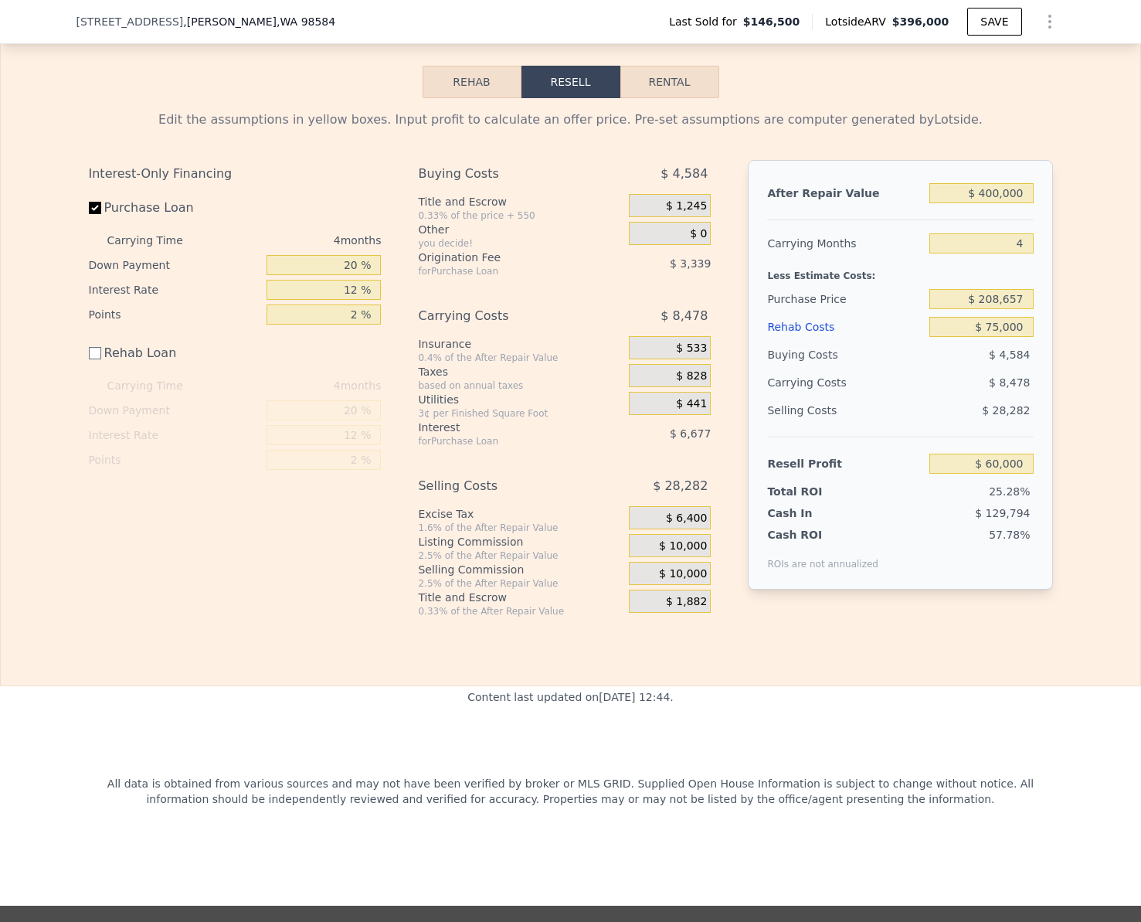
type input "$ 222,925"
click at [1003, 203] on input "$ 400,000" at bounding box center [981, 193] width 104 height 20
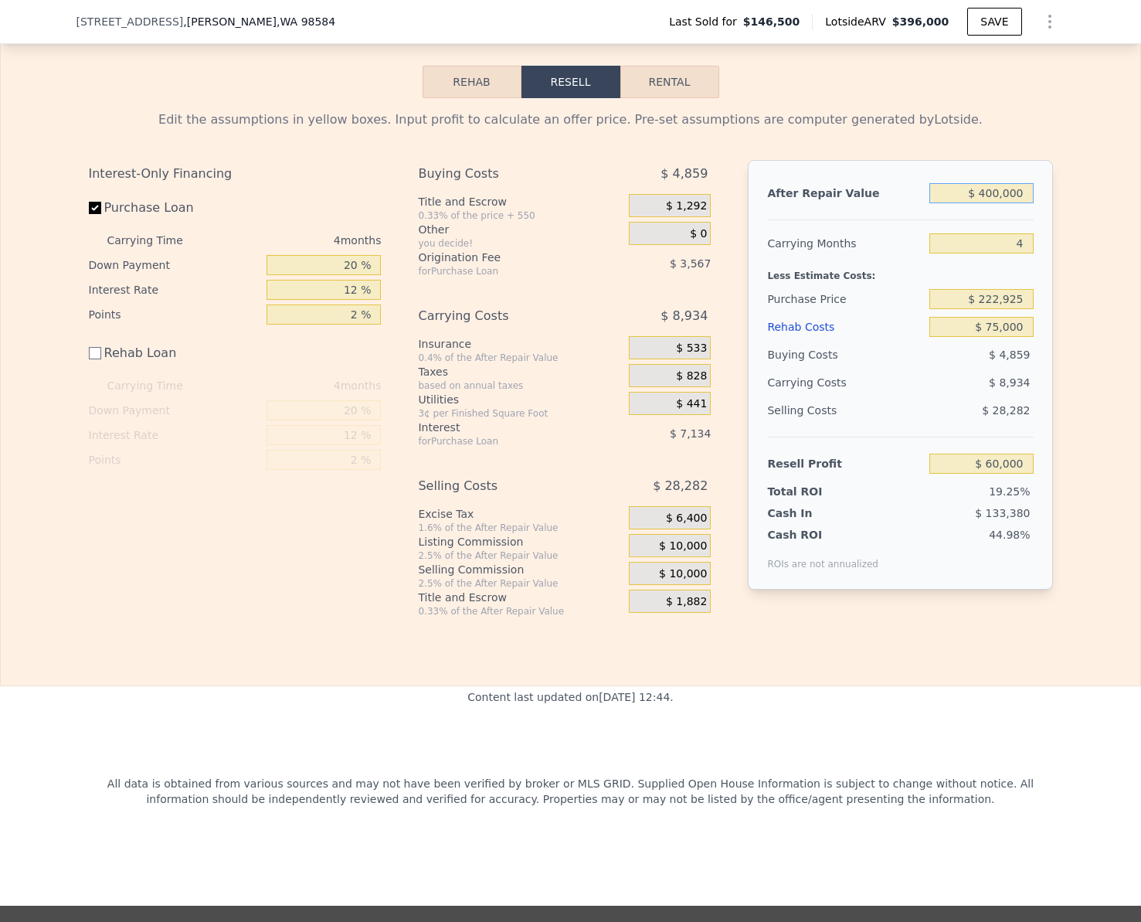
type input "$ 3"
type input "-$ 311,732"
type input "$ 33"
type input "-$ 311,705"
type input "$ 334"
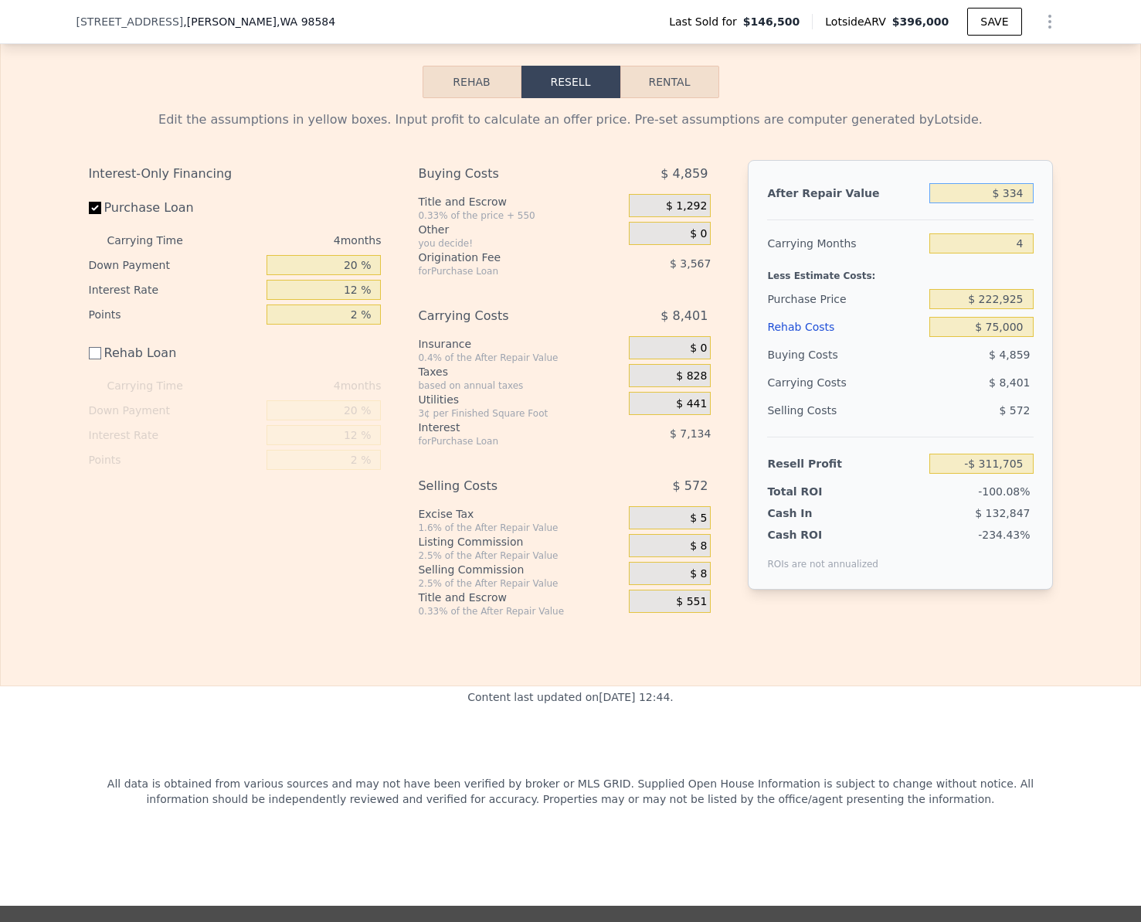
type input "-$ 311,423"
type input "$ 3,340"
type input "-$ 308,631"
type input "$ 33,400"
type input "-$ 280,695"
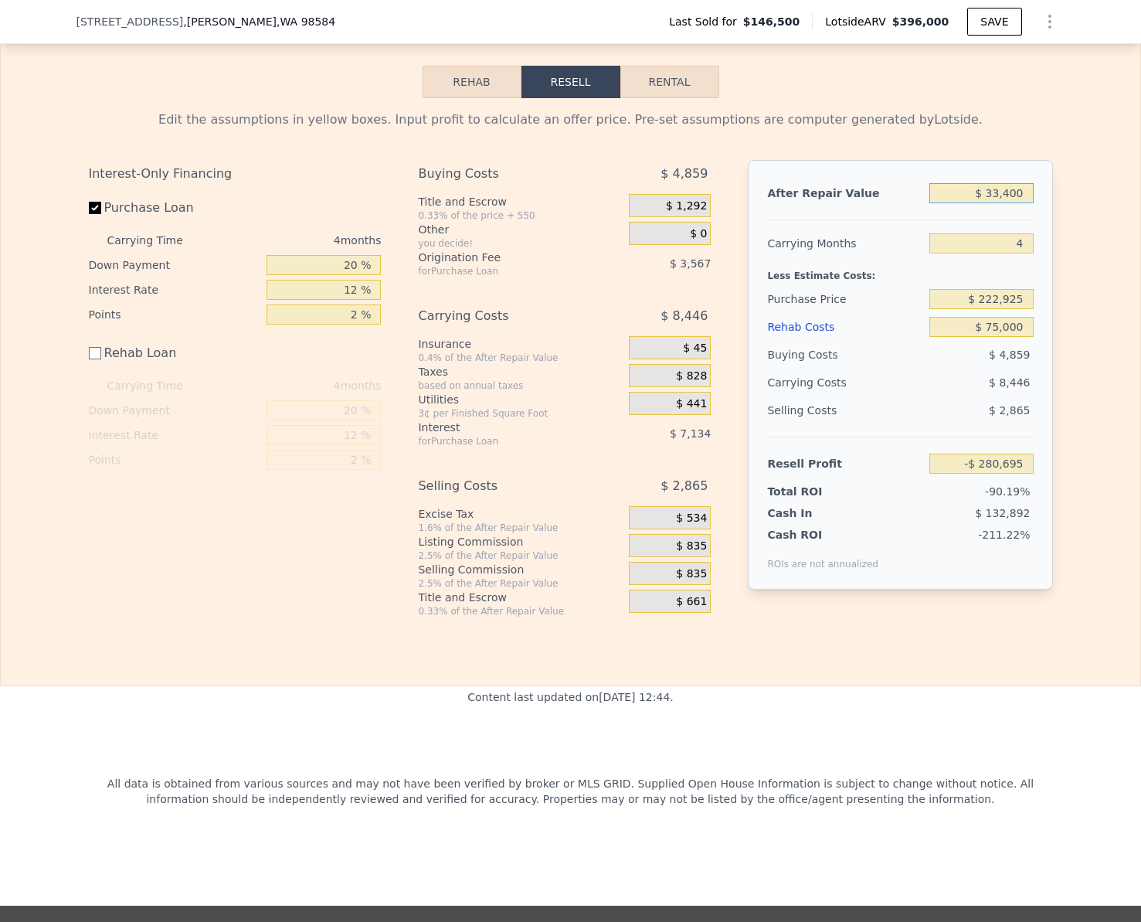
type input "$ 334,000"
type input "-$ 1,336"
type input "$ 334,000"
click at [1024, 337] on input "$ 75,000" at bounding box center [981, 327] width 104 height 20
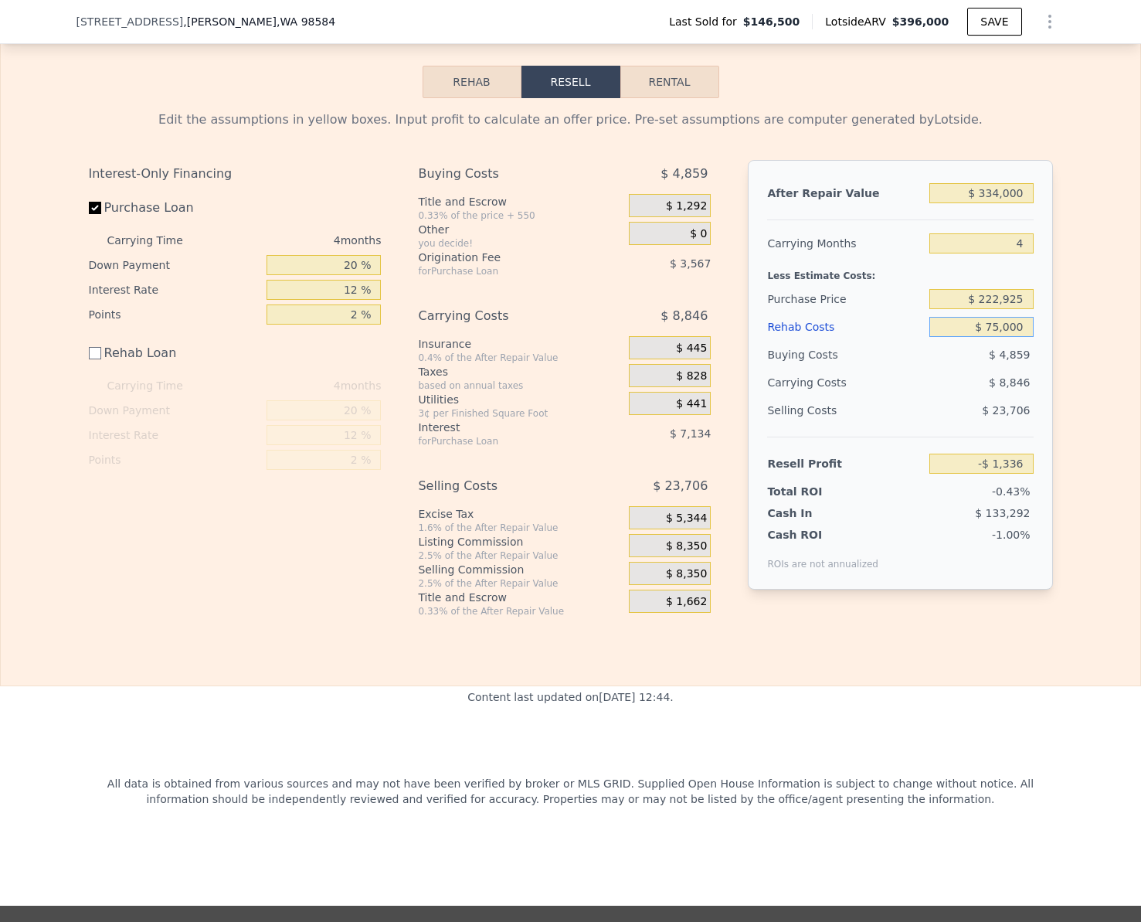
click at [1024, 337] on input "$ 75,000" at bounding box center [981, 327] width 104 height 20
type input "$ 6"
type input "$ 73,658"
type input "$ 60"
type input "$ 73,604"
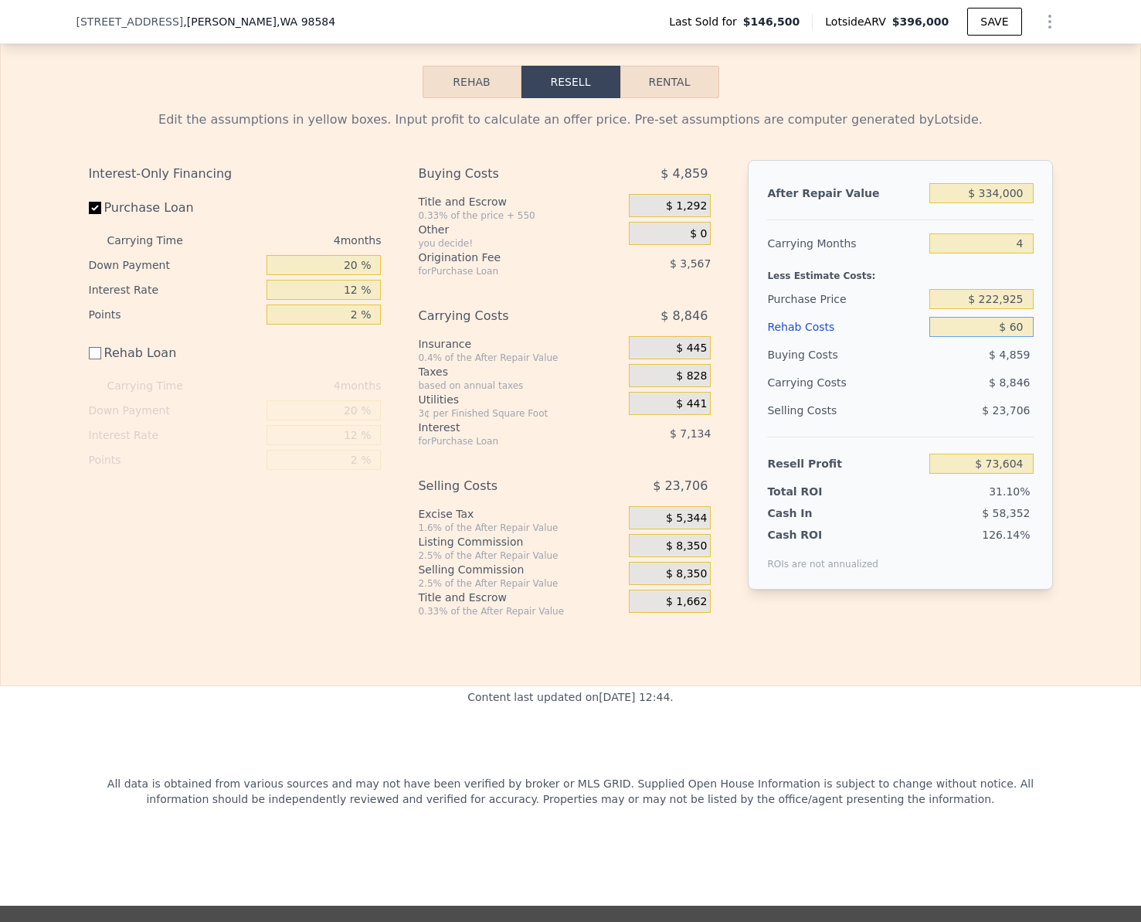
type input "$ 600"
type input "$ 73,064"
type input "$ 6,000"
type input "$ 67,664"
type input "$ 6,000"
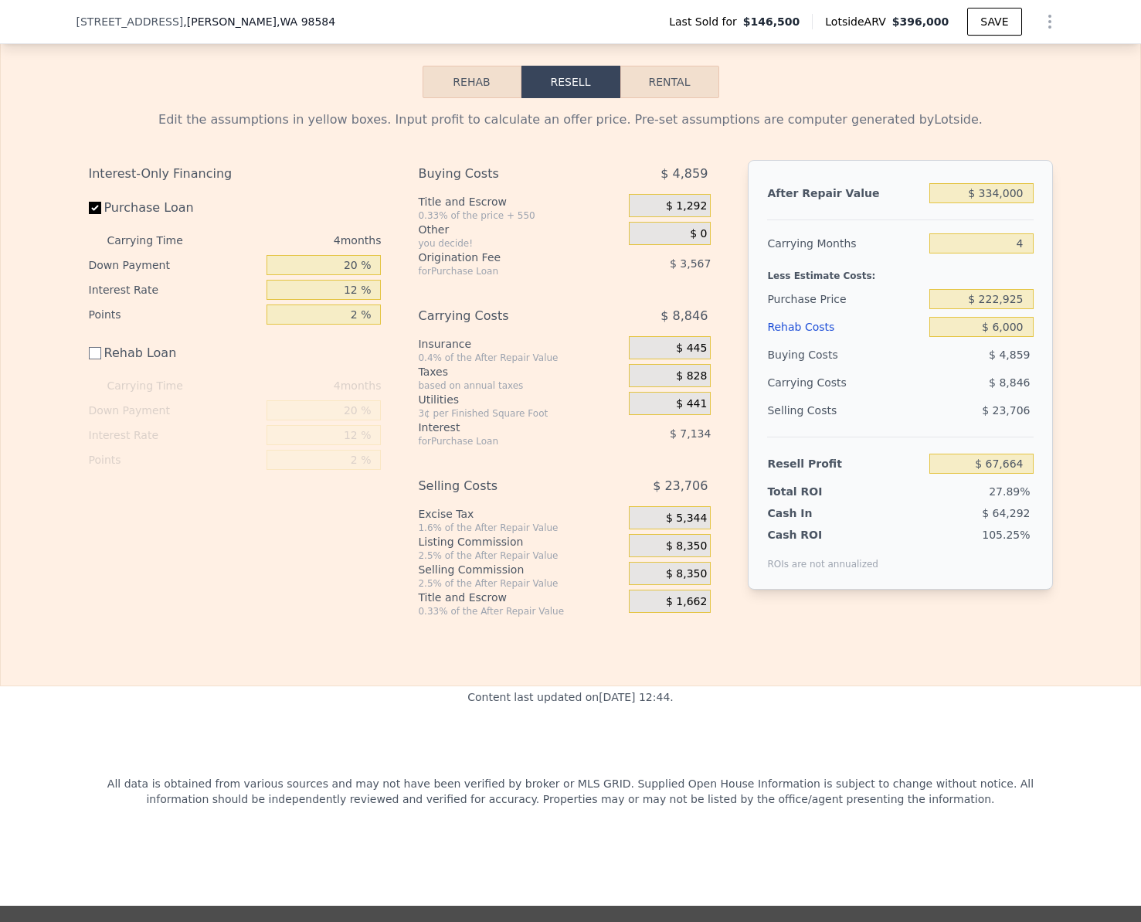
click at [1095, 473] on div "Edit the assumptions in yellow boxes. Input profit to calculate an offer price.…" at bounding box center [570, 357] width 1139 height 519
click at [347, 275] on input "20 %" at bounding box center [324, 265] width 114 height 20
type input "1 %"
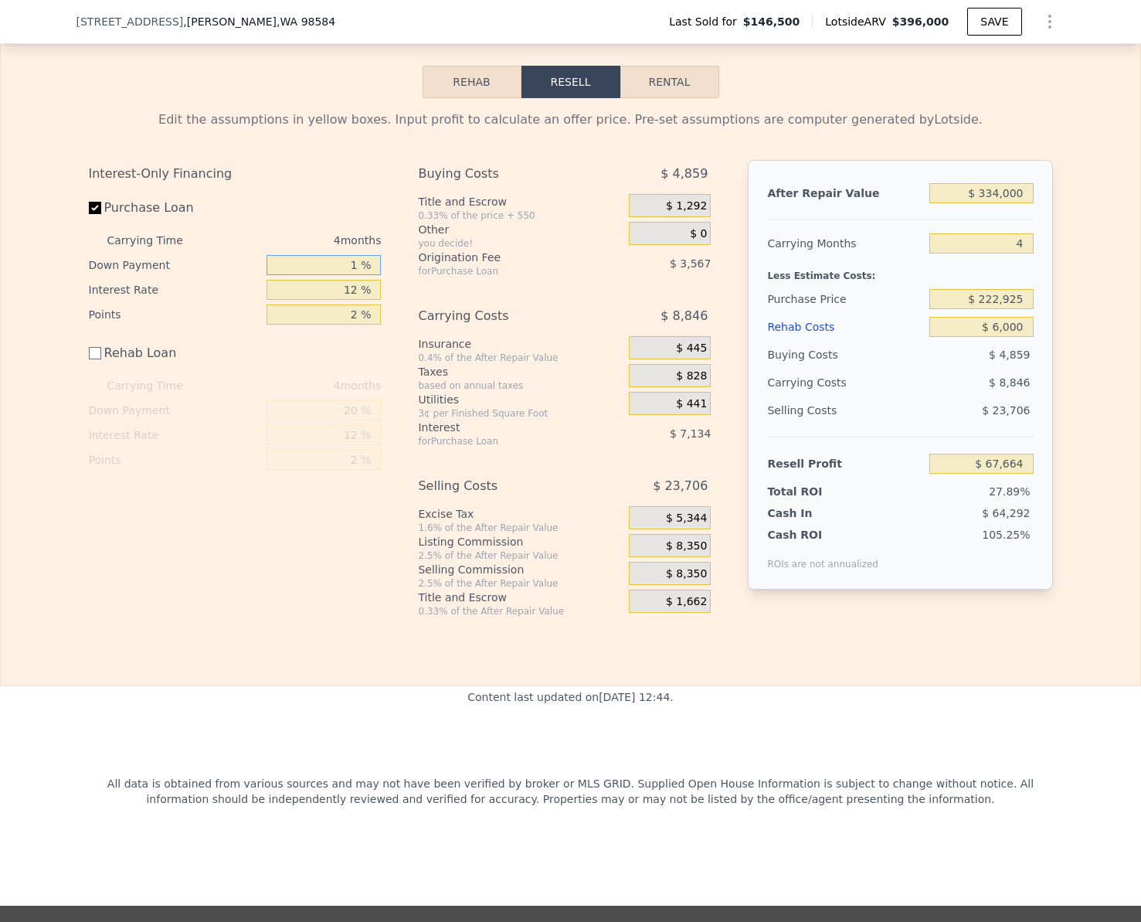
type input "$ 65,121"
type input "10 %"
type input "$ 66,326"
type input "100 %"
type input "$ 78,363"
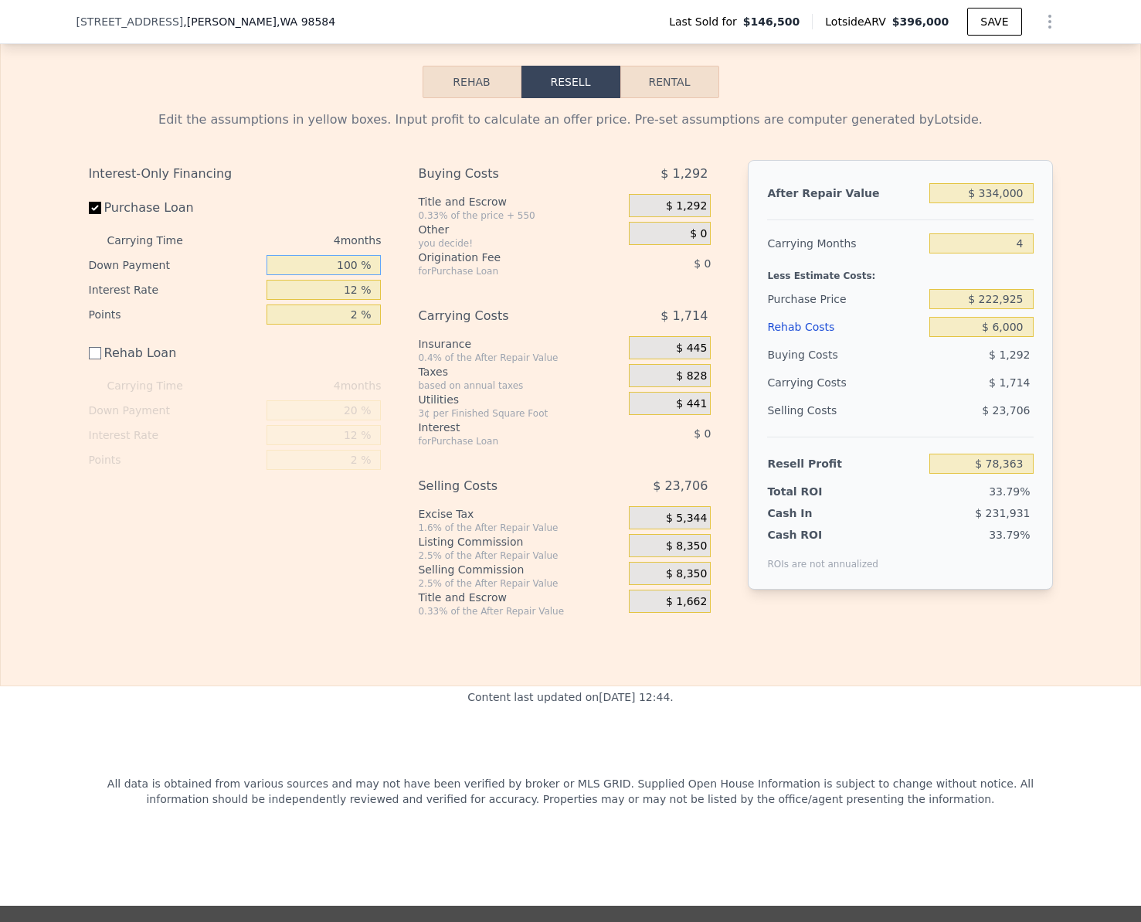
type input "1000 %"
type input "$ 198,741"
type input "100 %"
type input "$ 78,363"
type input "100 %"
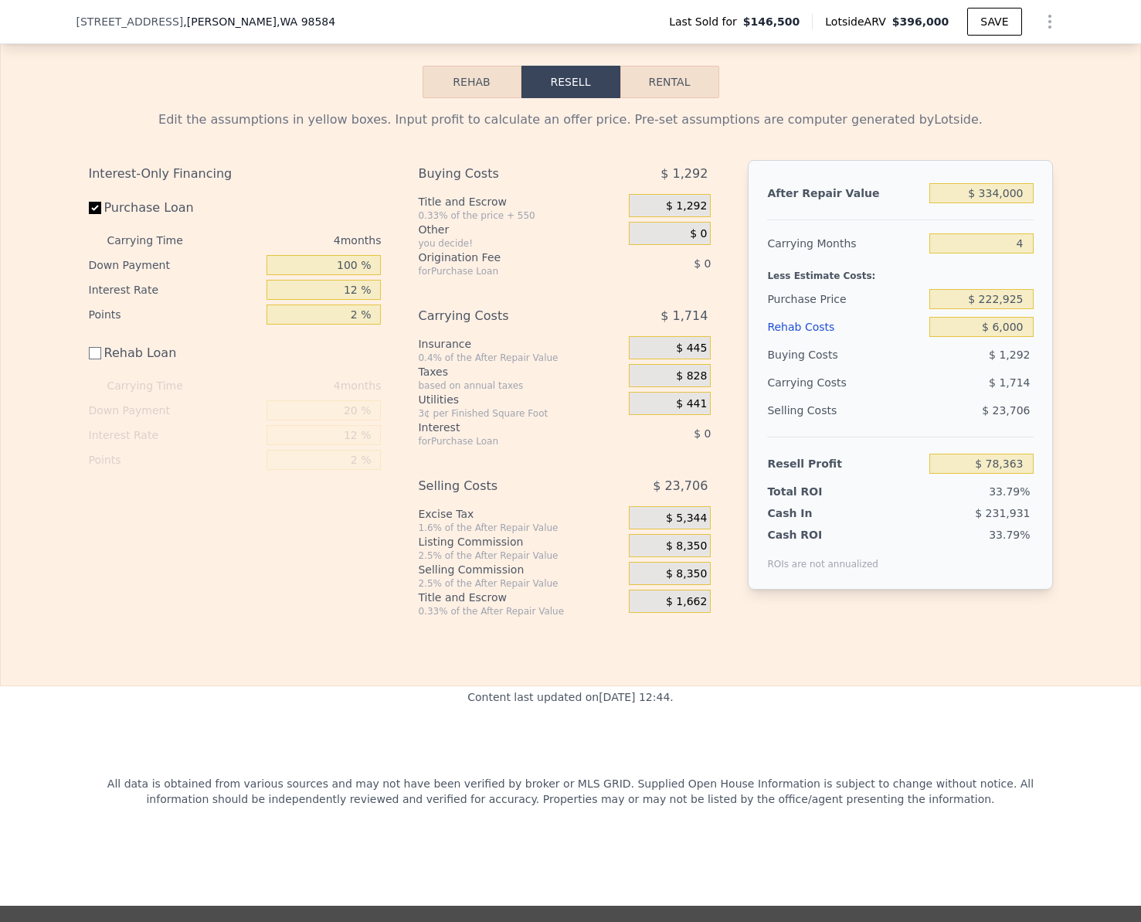
click at [275, 562] on div "Interest-Only Financing Purchase Loan Carrying Time 4 months Down Payment 100 %…" at bounding box center [241, 388] width 305 height 457
click at [1018, 474] on input "$ 78,363" at bounding box center [981, 463] width 104 height 20
type input "$ 30,000"
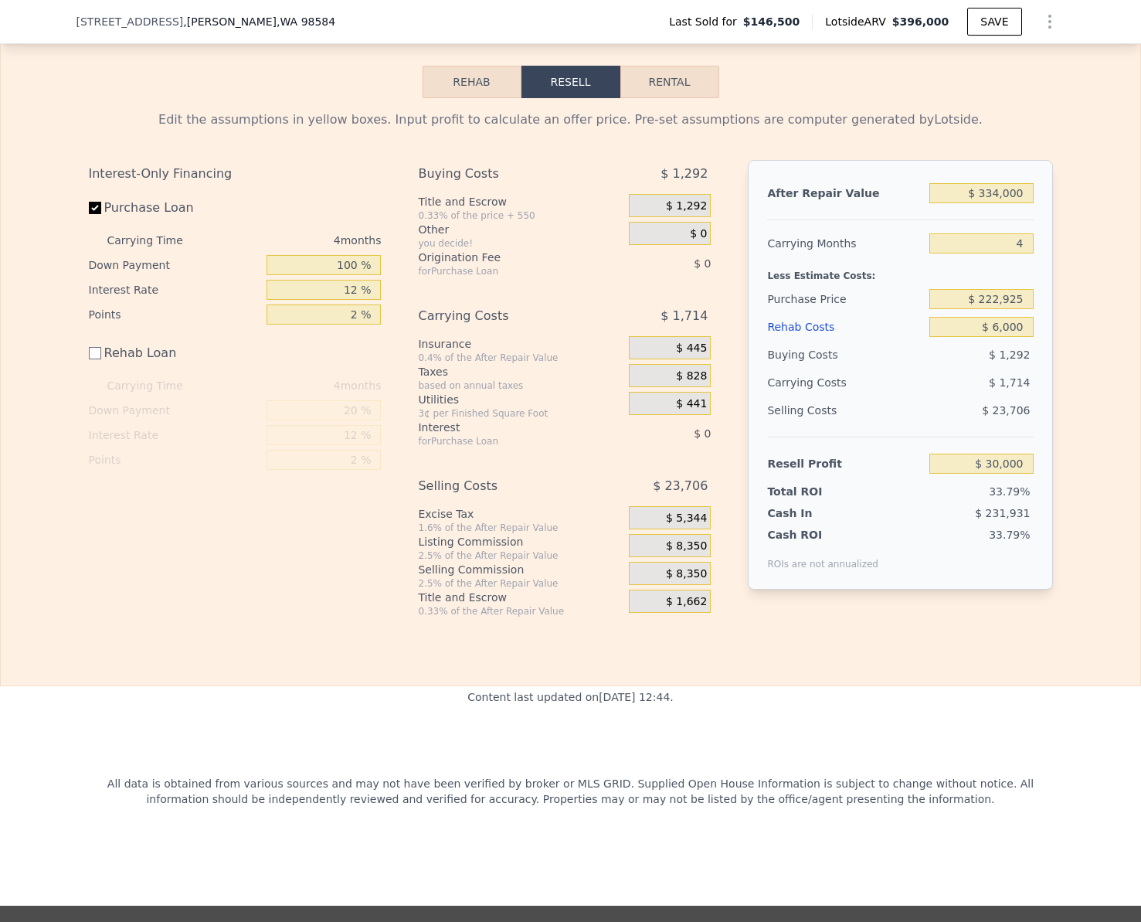
click at [1071, 539] on div "Edit the assumptions in yellow boxes. Input profit to calculate an offer price.…" at bounding box center [570, 357] width 1139 height 519
type input "$ 271,127"
click at [1020, 253] on input "4" at bounding box center [981, 243] width 104 height 20
type input "3"
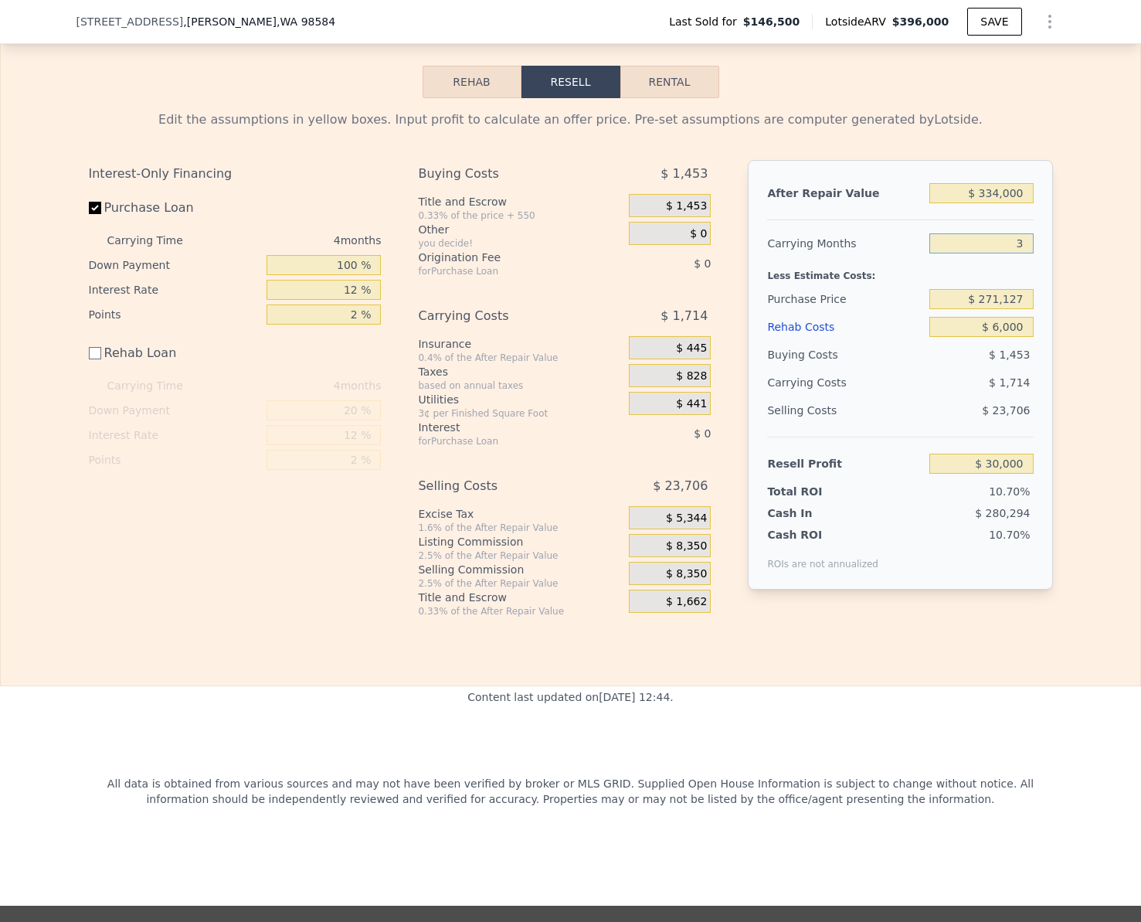
type input "$ 30,428"
type input "3"
click at [1105, 261] on div "Edit the assumptions in yellow boxes. Input profit to calculate an offer price.…" at bounding box center [570, 357] width 1139 height 519
